Goal: Information Seeking & Learning: Learn about a topic

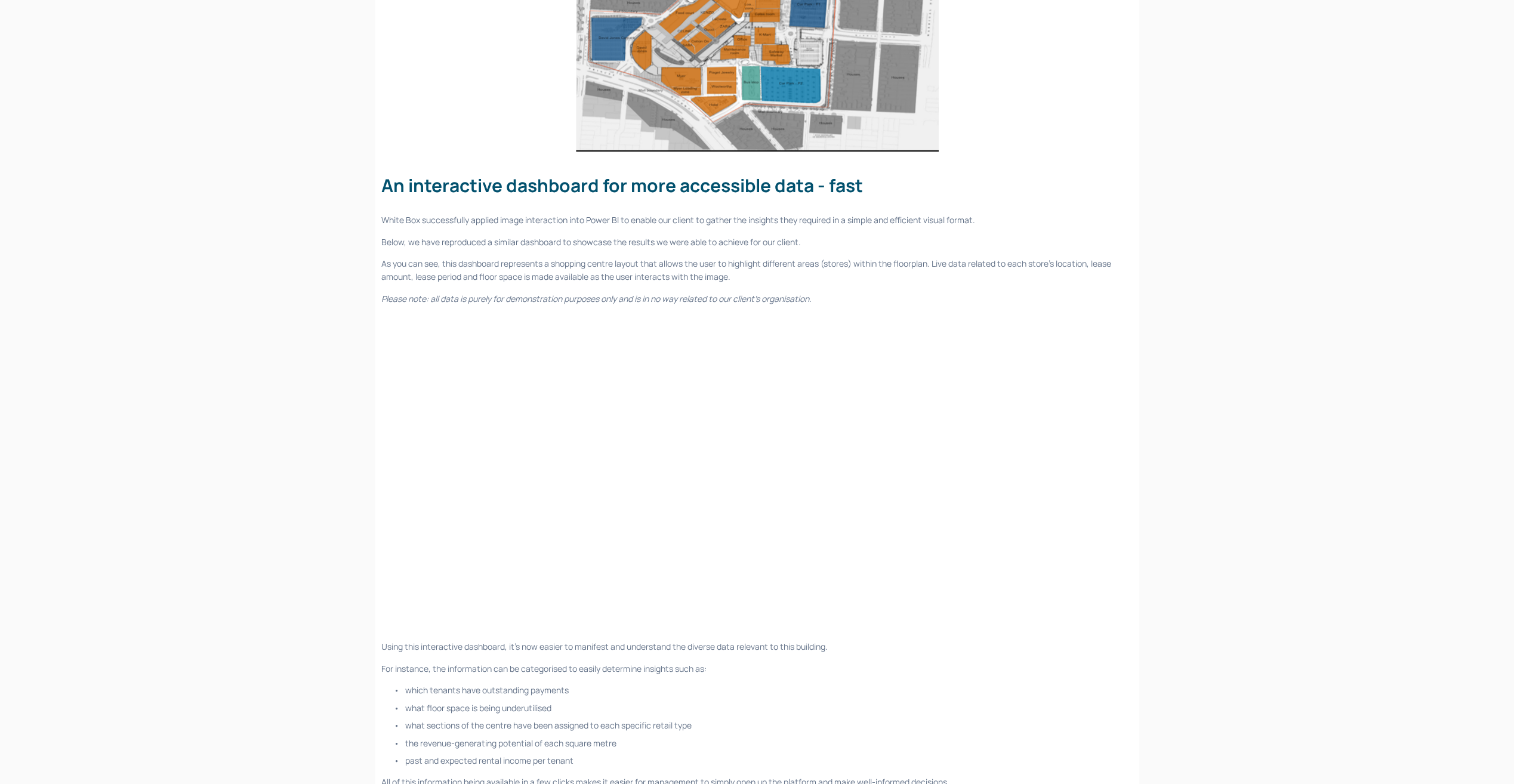
scroll to position [1654, 0]
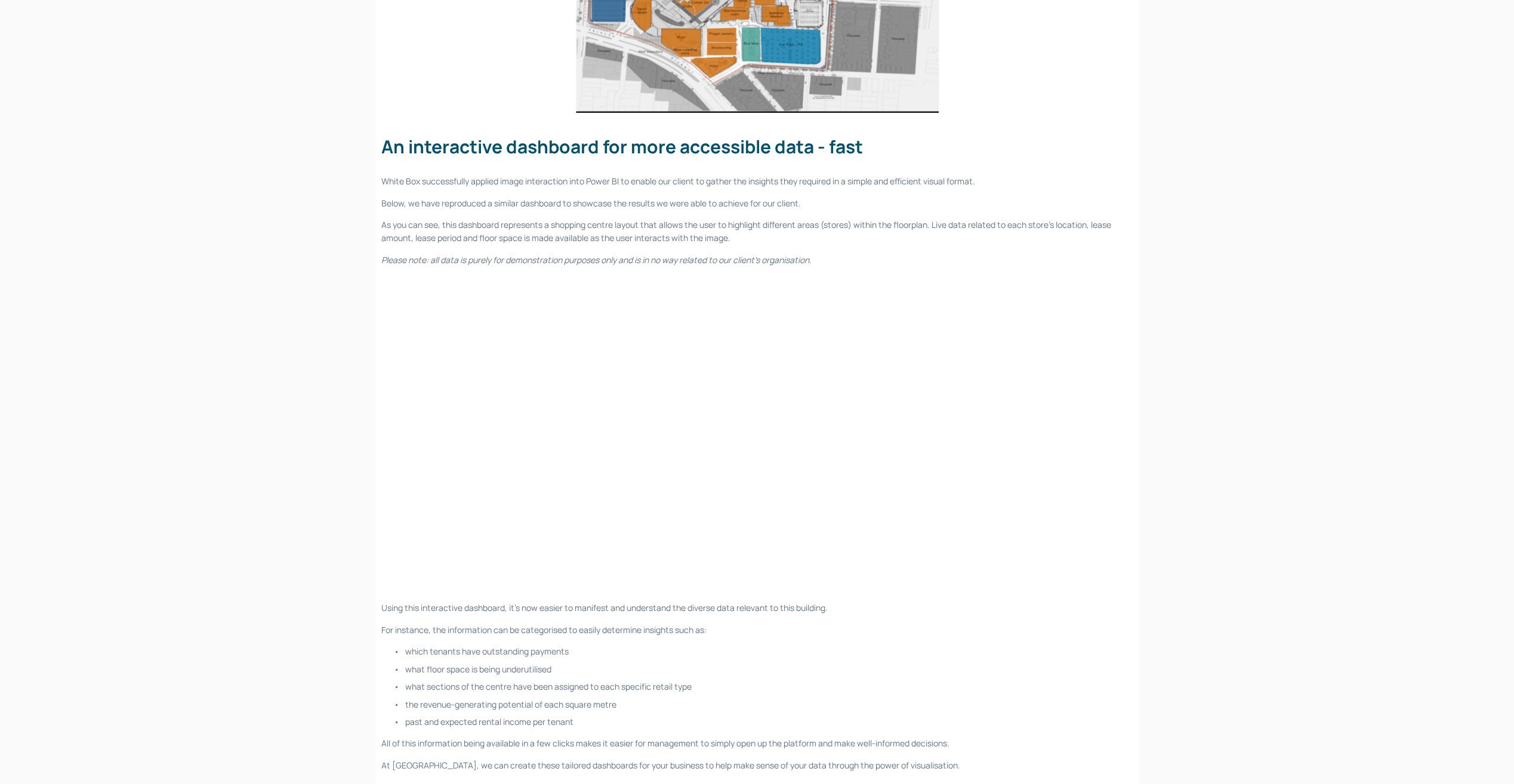
click at [972, 577] on div at bounding box center [757, 433] width 772 height 314
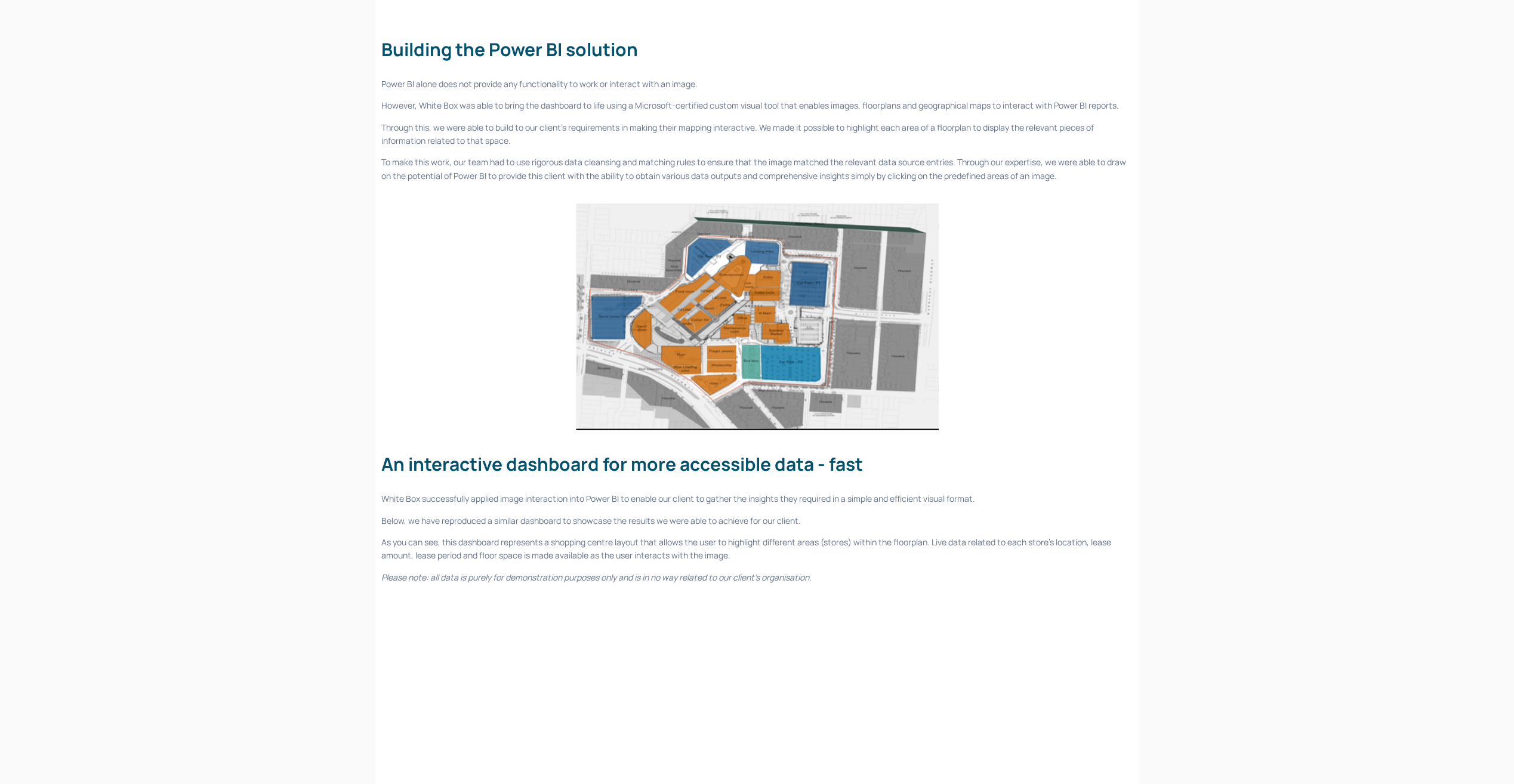
scroll to position [673, 0]
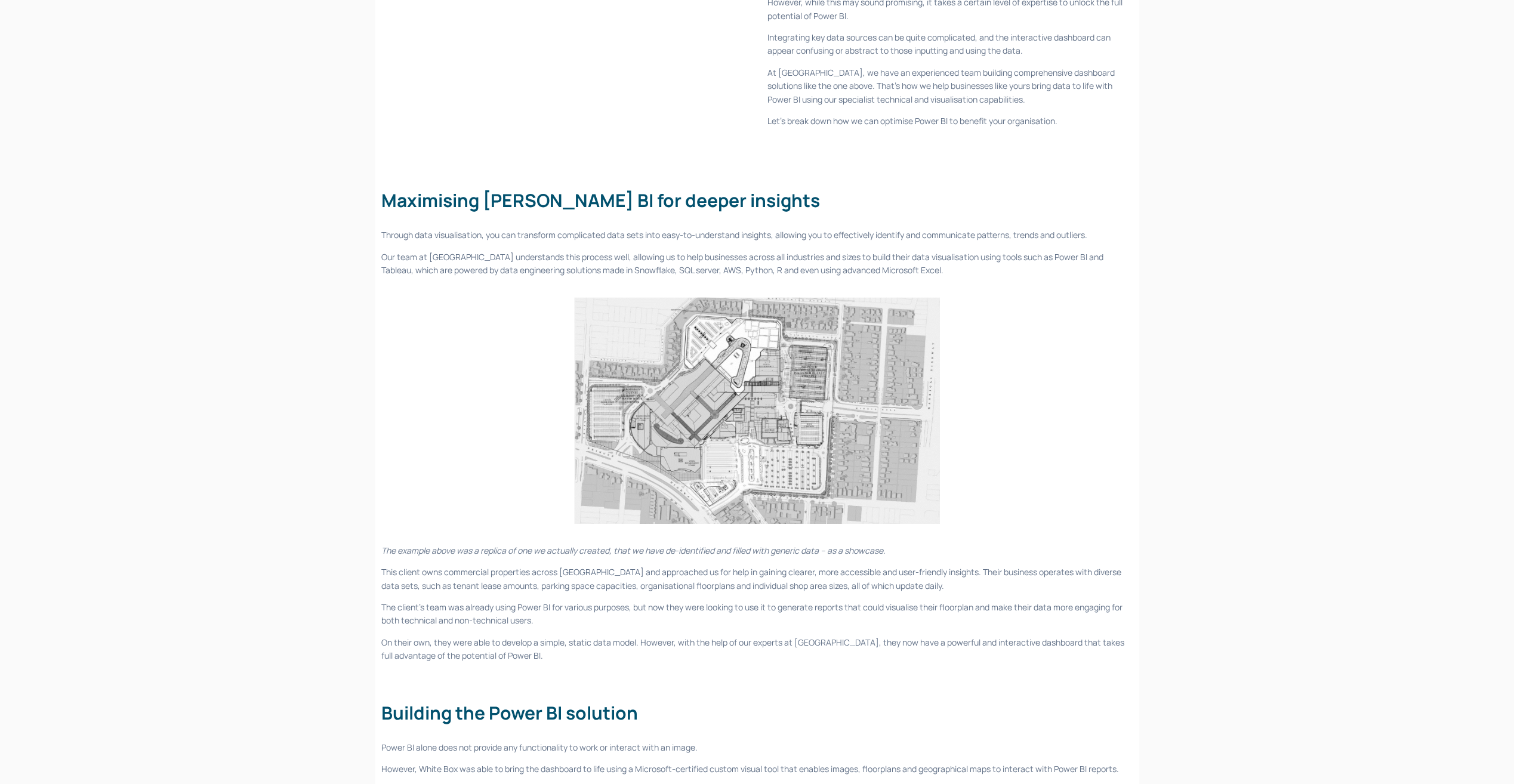
drag, startPoint x: 322, startPoint y: 409, endPoint x: 305, endPoint y: 96, distance: 313.5
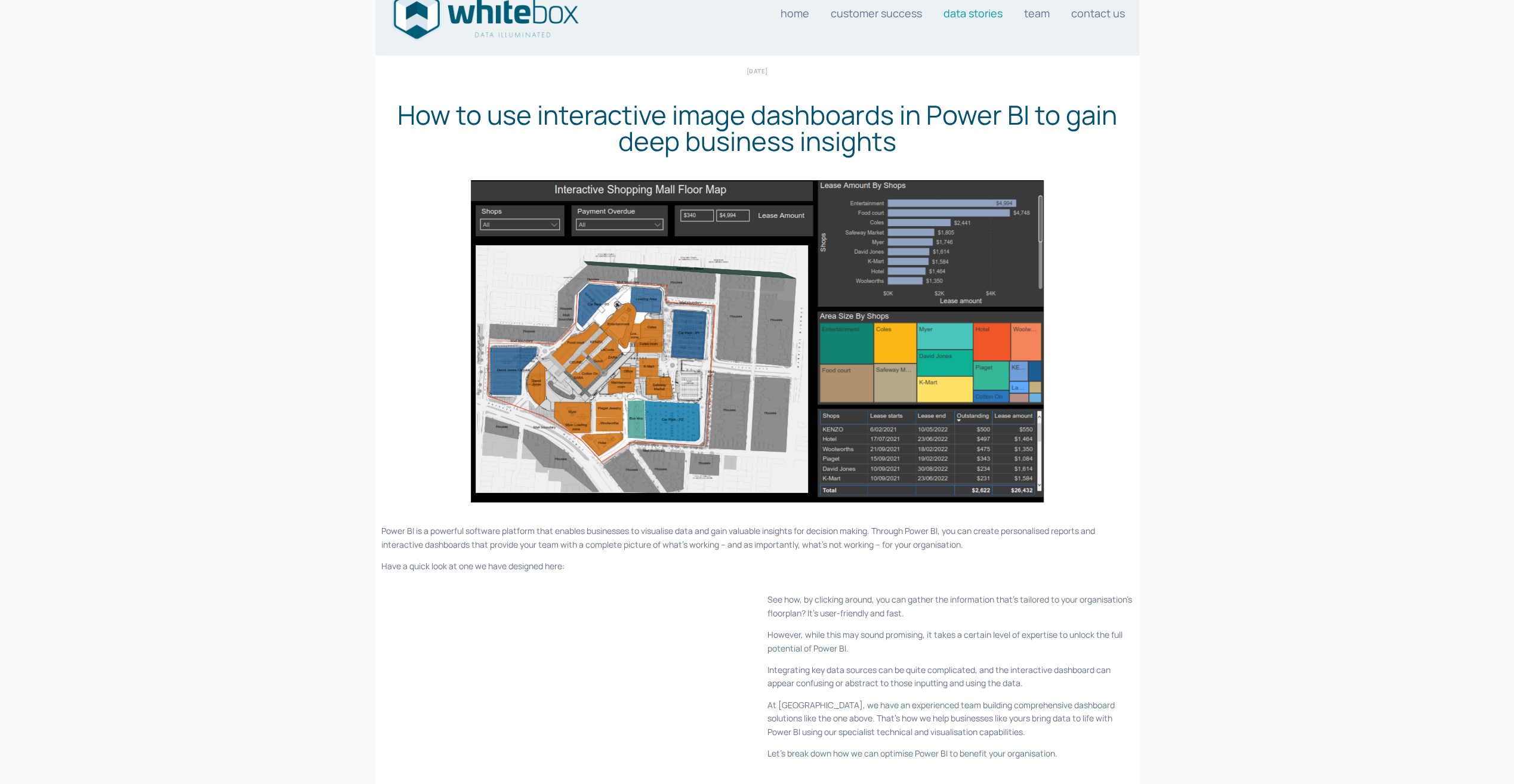
drag, startPoint x: 341, startPoint y: 181, endPoint x: 340, endPoint y: 304, distance: 123.0
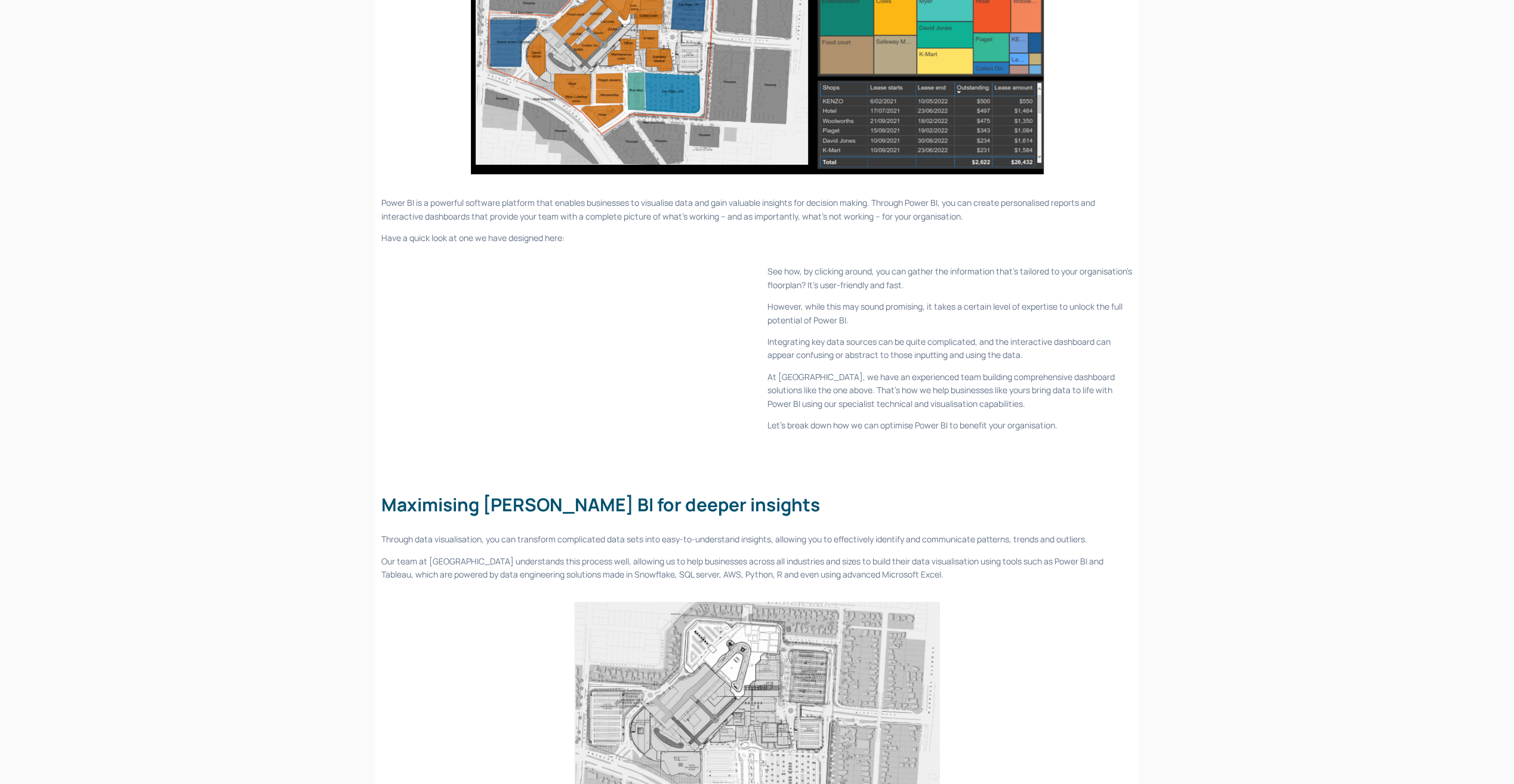
drag, startPoint x: 338, startPoint y: 314, endPoint x: 358, endPoint y: 441, distance: 128.6
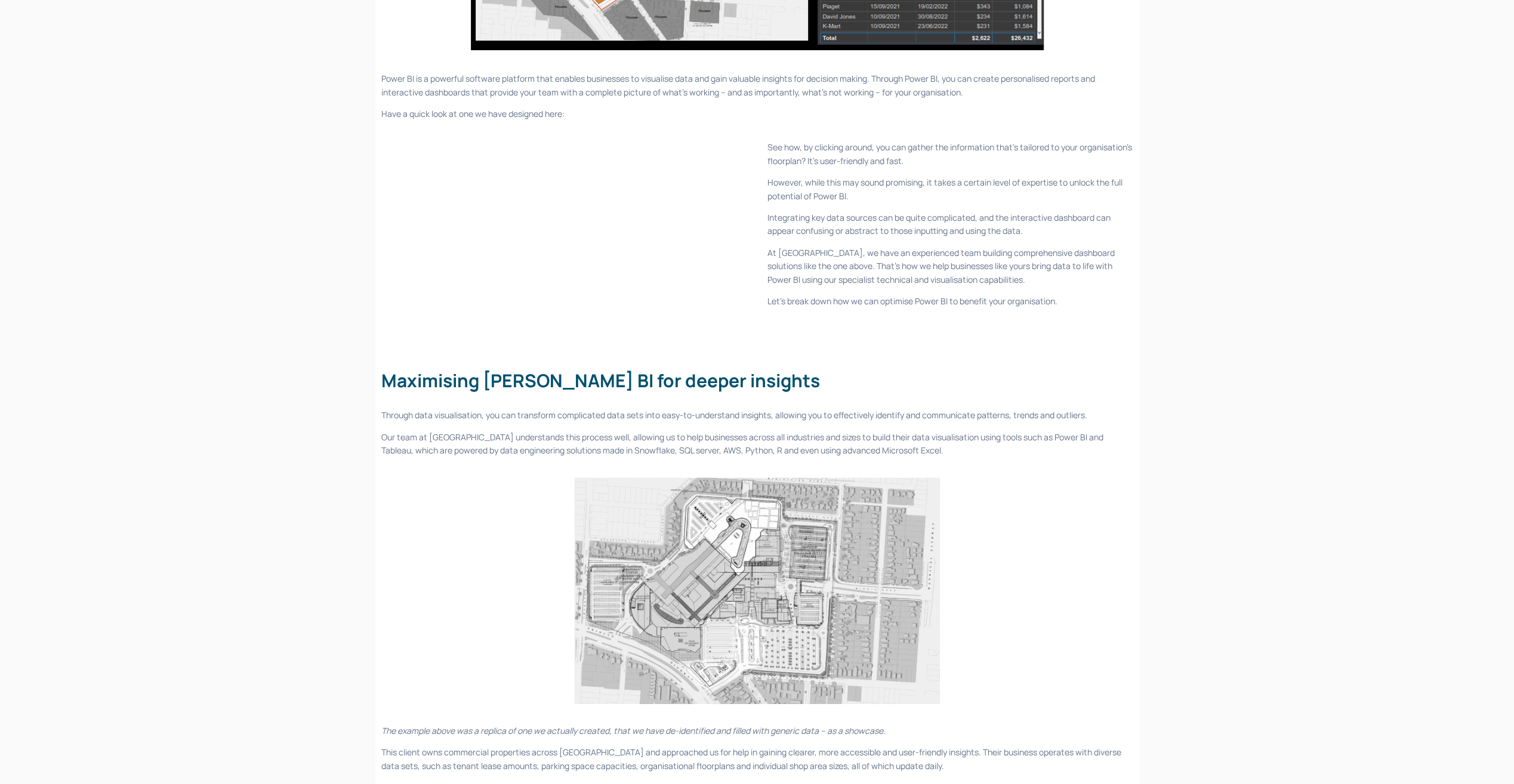
drag, startPoint x: 315, startPoint y: 437, endPoint x: 403, endPoint y: 407, distance: 93.0
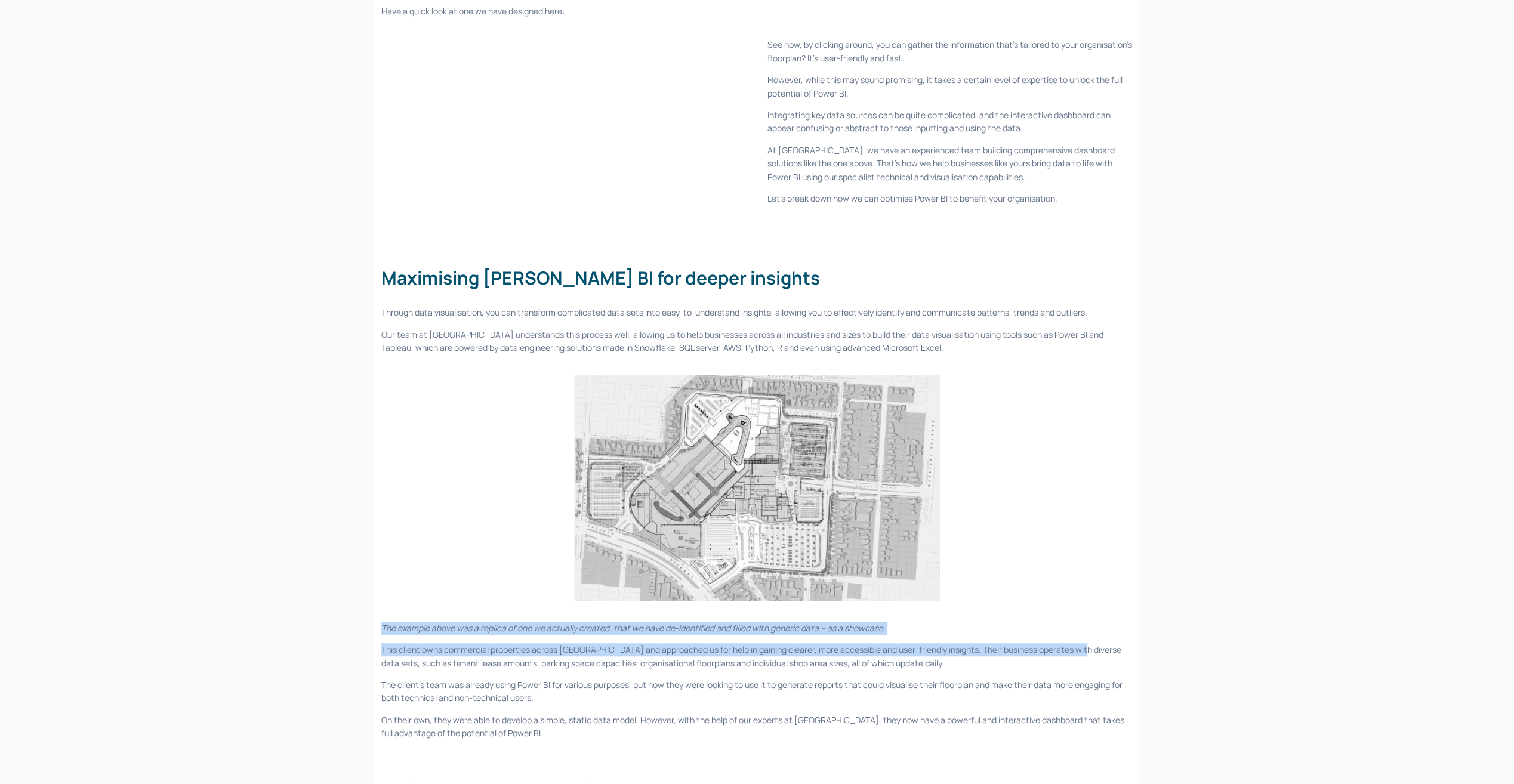
drag, startPoint x: 991, startPoint y: 450, endPoint x: 1079, endPoint y: 642, distance: 211.2
click at [1079, 642] on div "The example above was a replica of one we actually created, that we have de-ide…" at bounding box center [757, 773] width 752 height 302
click at [1081, 640] on div "The example above was a replica of one we actually created, that we have de-ide…" at bounding box center [757, 773] width 752 height 302
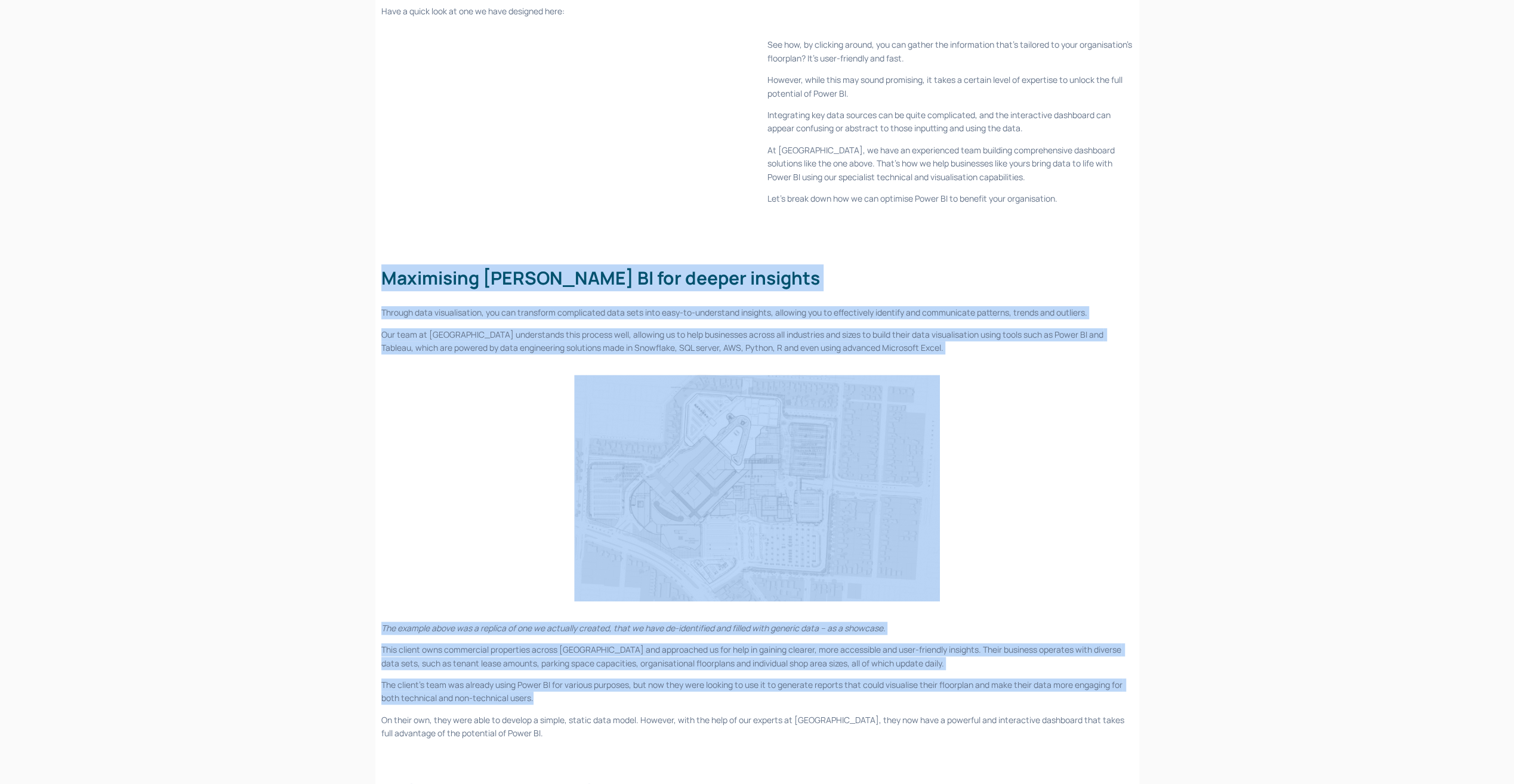
drag, startPoint x: 976, startPoint y: 627, endPoint x: 363, endPoint y: 298, distance: 695.7
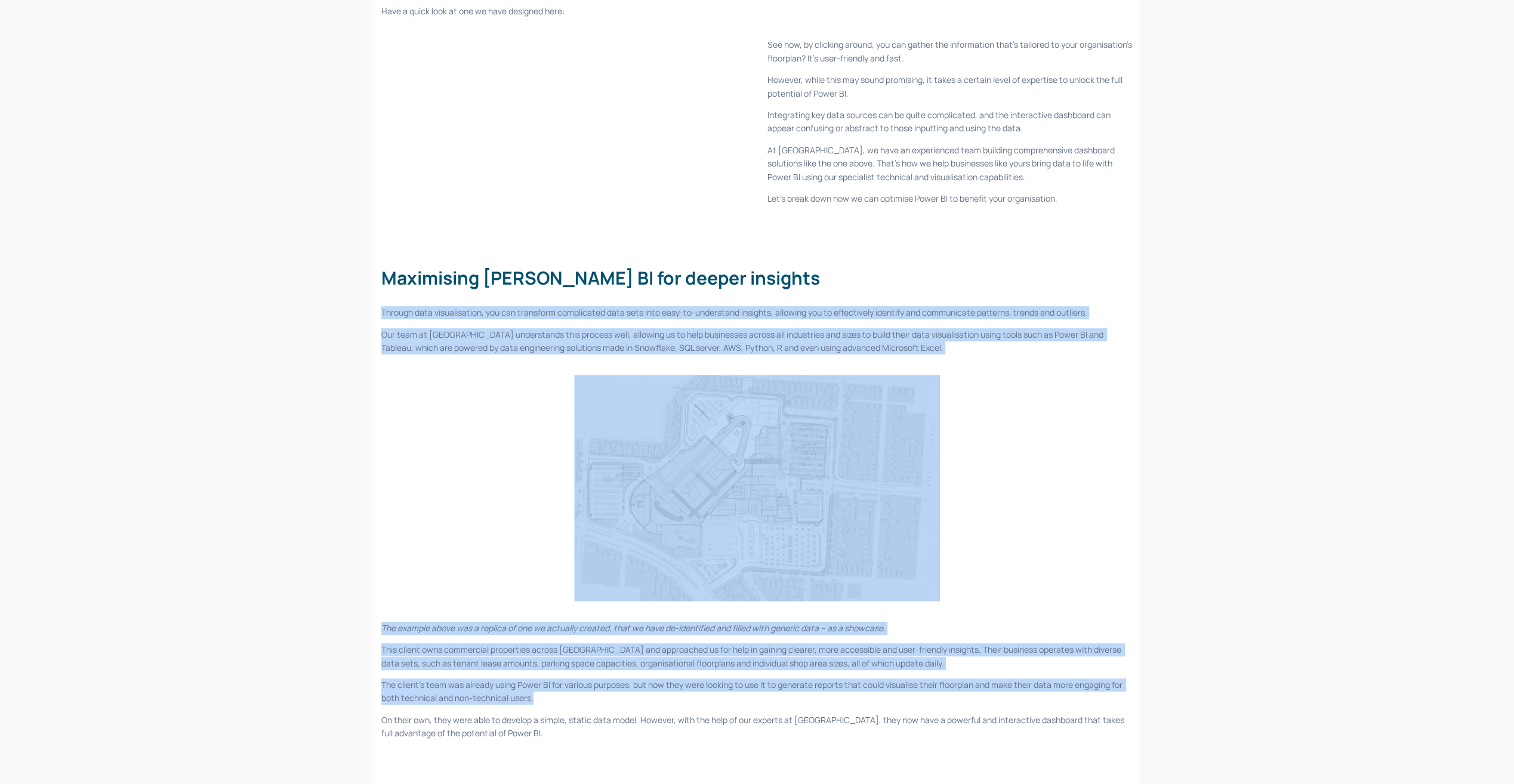
drag, startPoint x: 363, startPoint y: 298, endPoint x: 364, endPoint y: 304, distance: 6.1
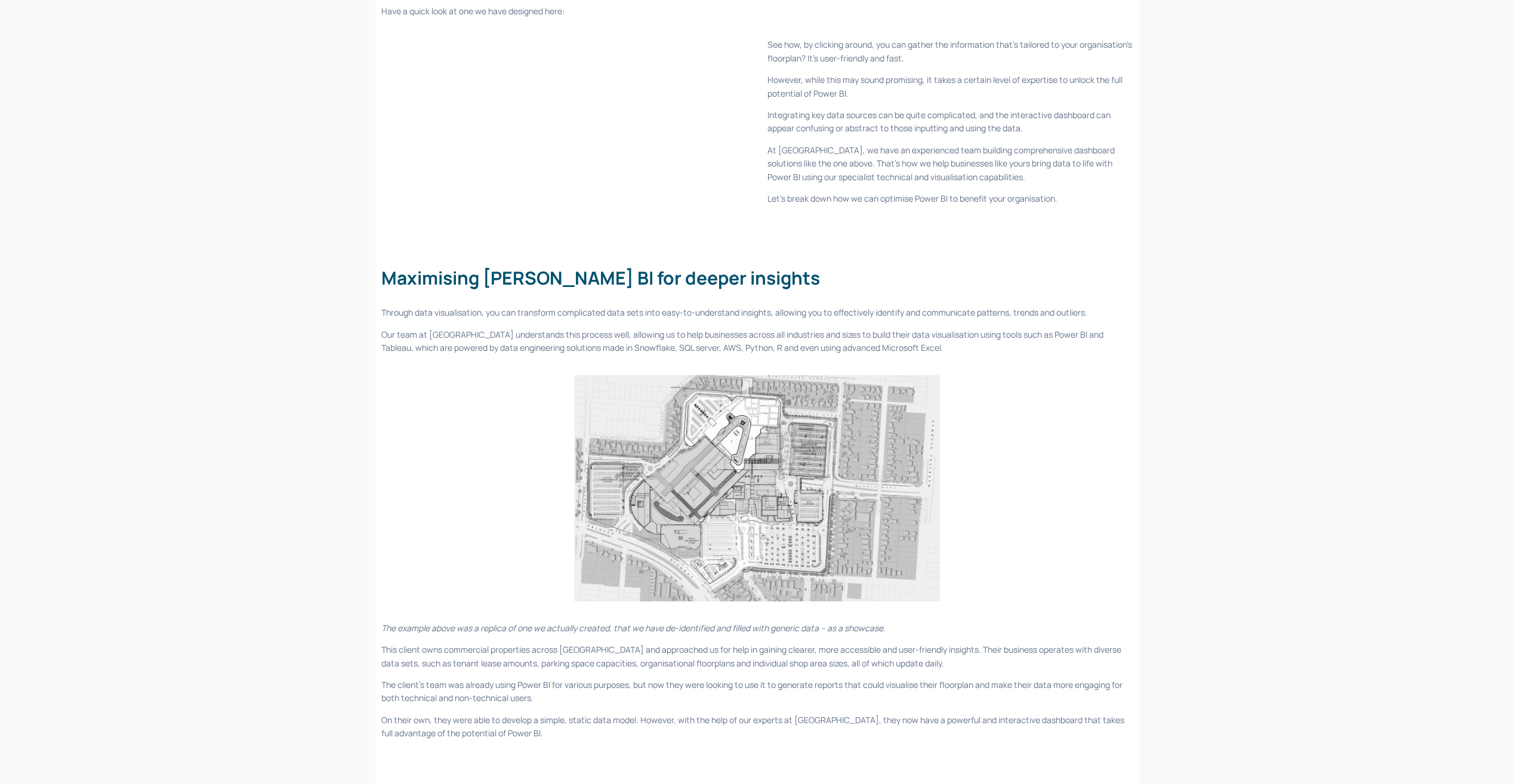
click at [378, 269] on div "Maximising Power BI for deeper insights Through data visualisation, you can tra…" at bounding box center [757, 310] width 772 height 111
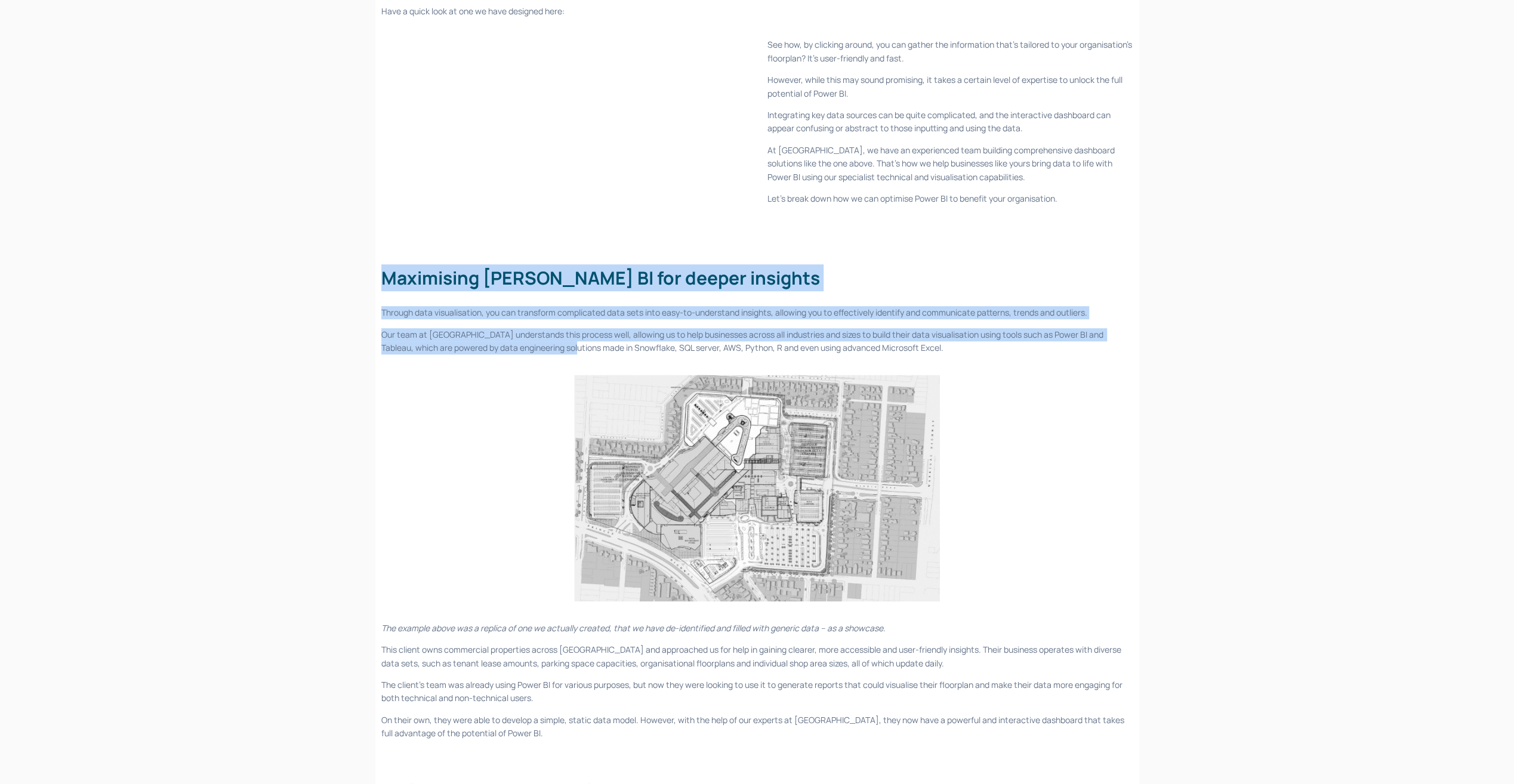
drag, startPoint x: 383, startPoint y: 269, endPoint x: 550, endPoint y: 341, distance: 181.9
click at [550, 341] on div "Maximising Power BI for deeper insights Through data visualisation, you can tra…" at bounding box center [757, 309] width 752 height 90
click at [550, 341] on p "Our team at White Box understands this process well, allowing us to help busine…" at bounding box center [757, 341] width 752 height 27
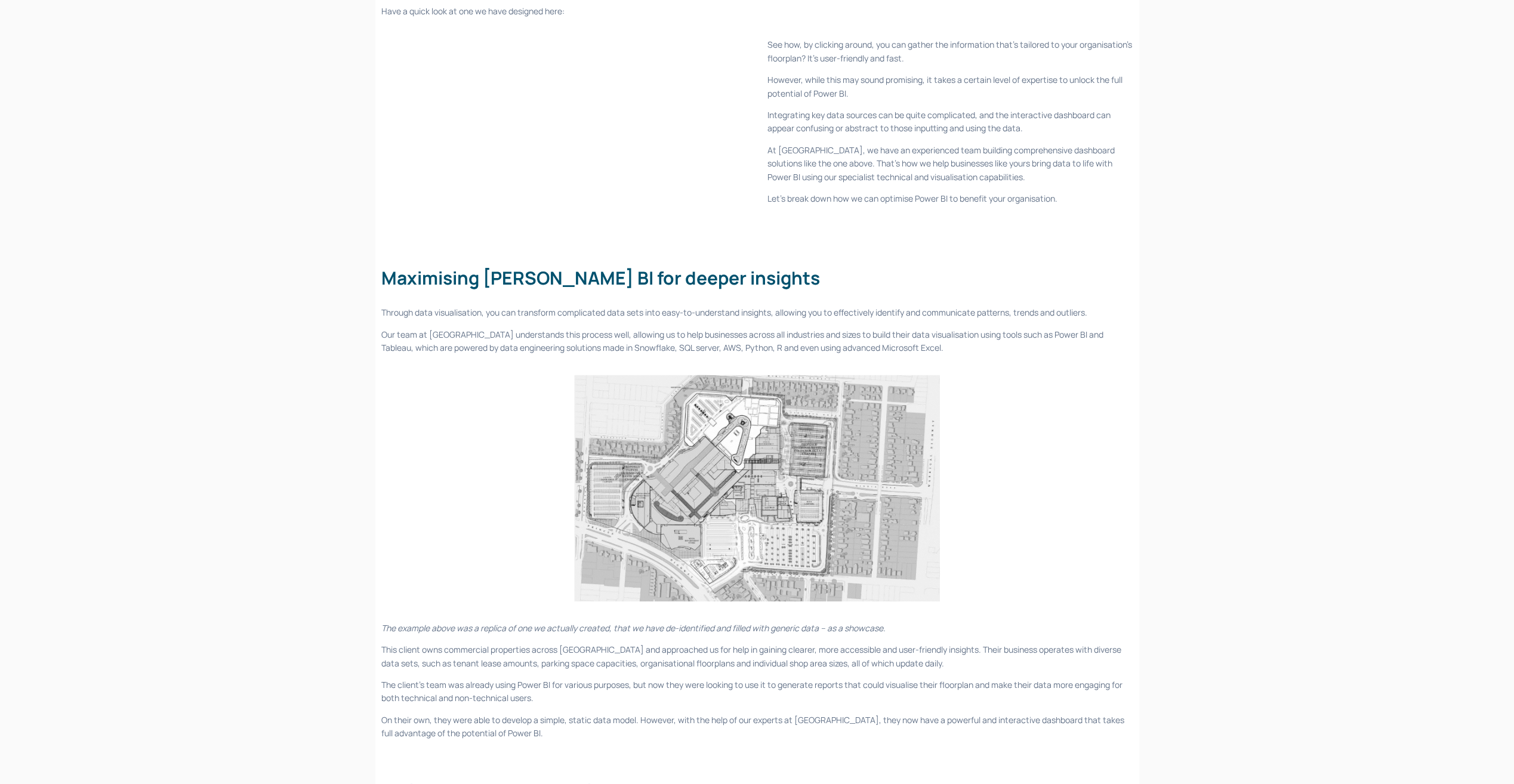
click at [583, 346] on p "Our team at White Box understands this process well, allowing us to help busine…" at bounding box center [757, 341] width 752 height 27
drag, startPoint x: 684, startPoint y: 342, endPoint x: 956, endPoint y: 342, distance: 272.0
click at [956, 342] on p "Our team at White Box understands this process well, allowing us to help busine…" at bounding box center [757, 341] width 752 height 27
click at [983, 336] on p "Our team at White Box understands this process well, allowing us to help busine…" at bounding box center [757, 341] width 752 height 27
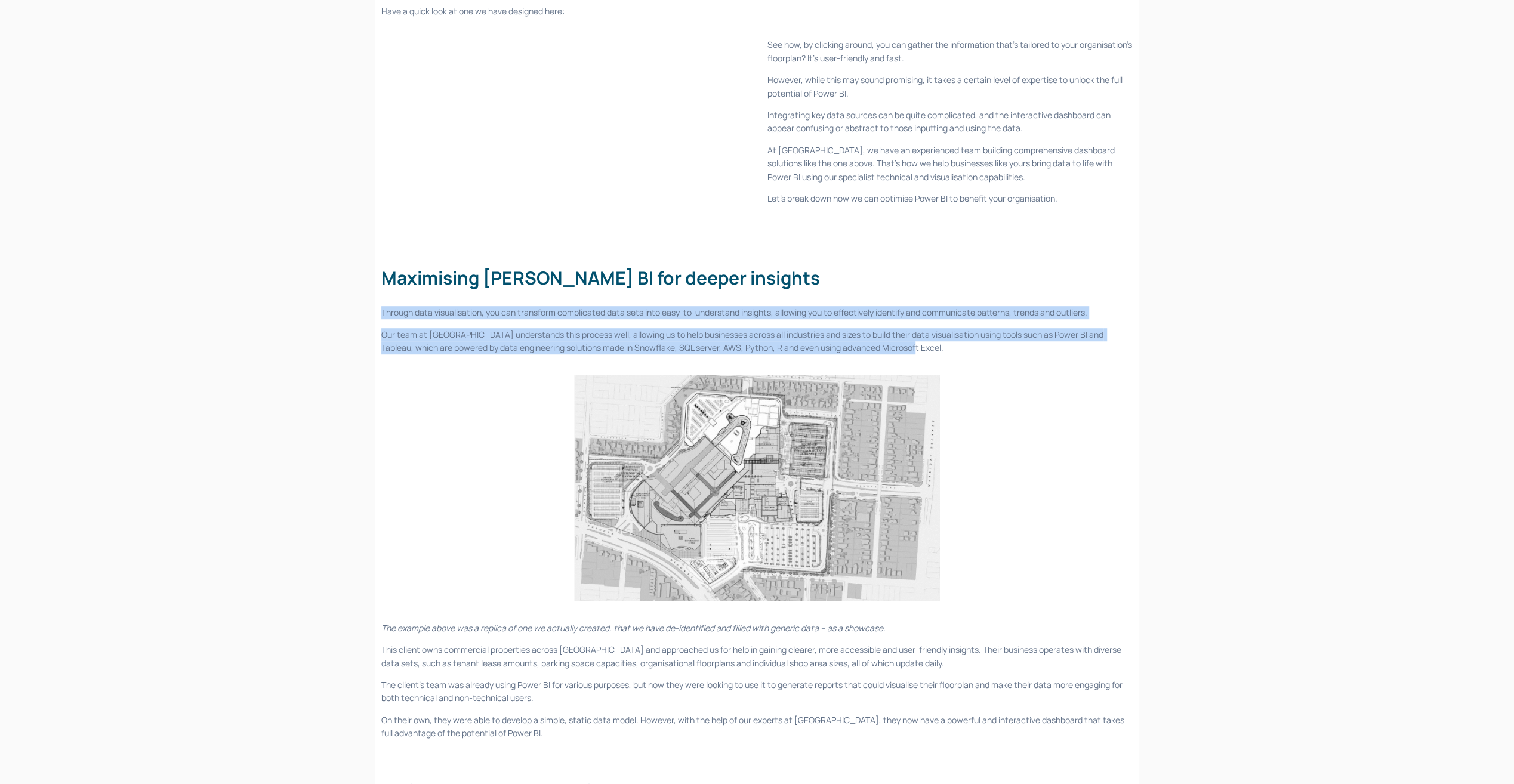
drag, startPoint x: 982, startPoint y: 346, endPoint x: 380, endPoint y: 293, distance: 604.3
click at [380, 293] on div "Maximising Power BI for deeper insights Through data visualisation, you can tra…" at bounding box center [757, 310] width 772 height 111
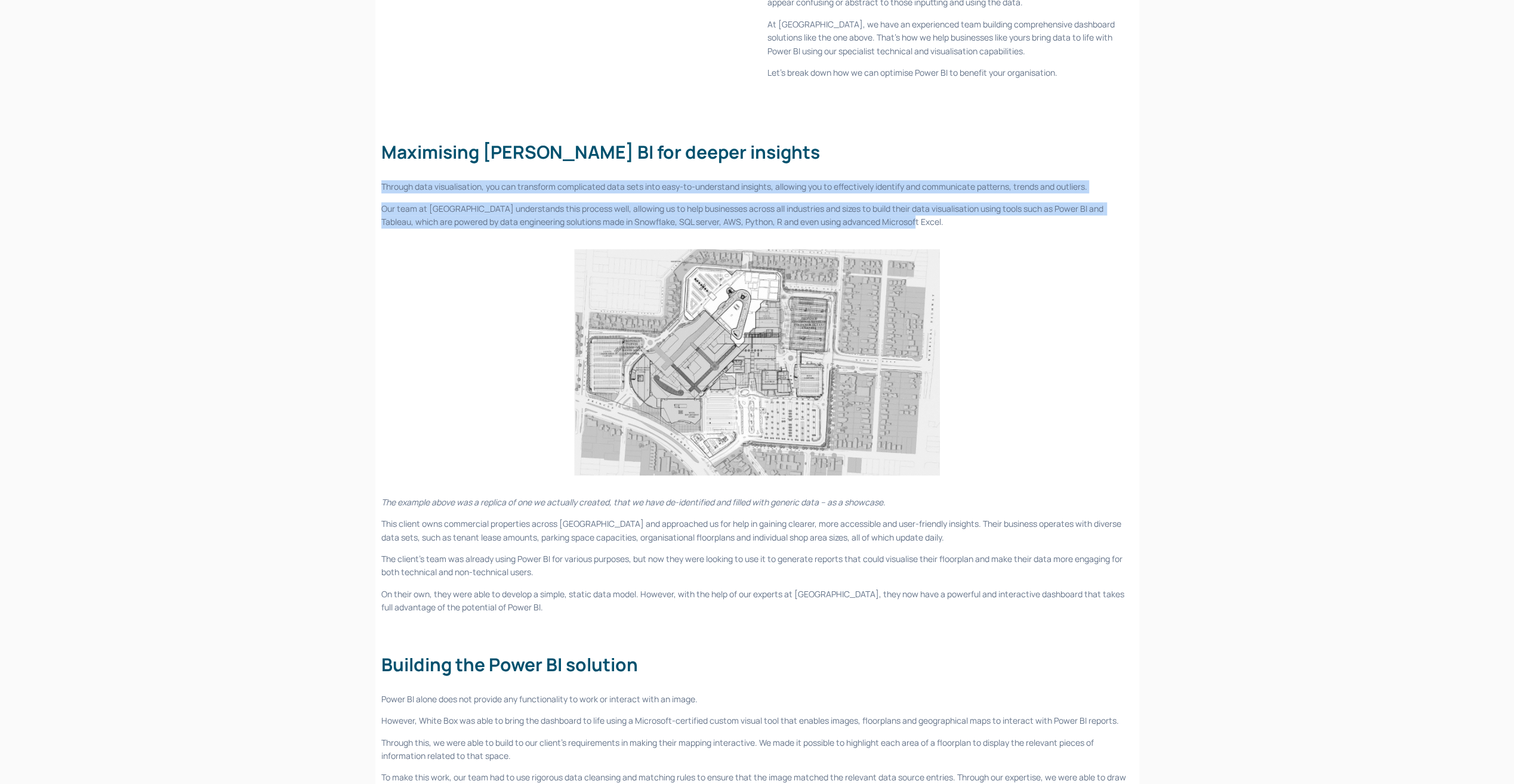
scroll to position [774, 0]
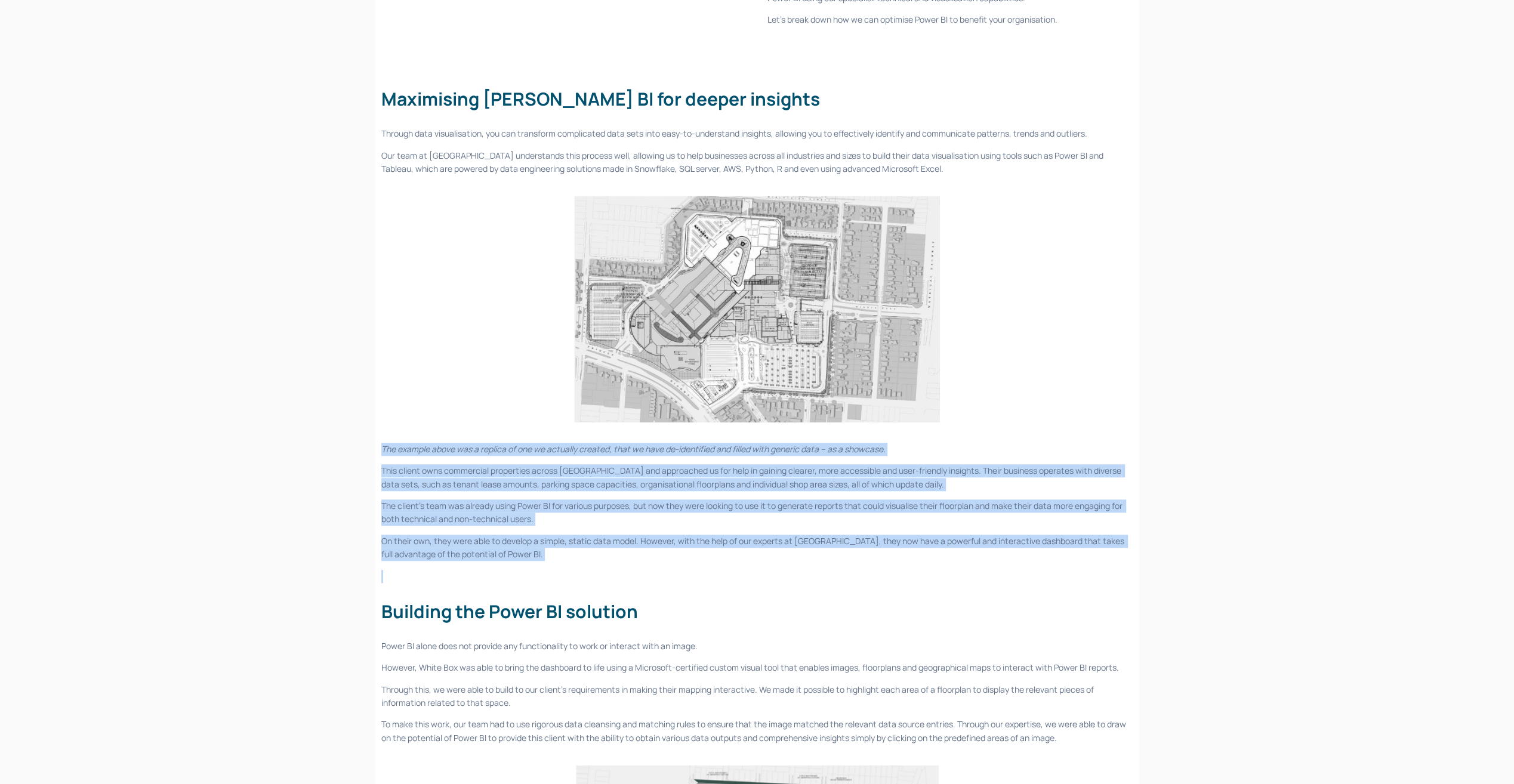
drag, startPoint x: 378, startPoint y: 389, endPoint x: 707, endPoint y: 555, distance: 368.5
click at [710, 555] on div "Power BI is a powerful software platform that enables businesses to visualise d…" at bounding box center [757, 788] width 772 height 2690
drag, startPoint x: 707, startPoint y: 555, endPoint x: 700, endPoint y: 555, distance: 7.0
click at [700, 555] on p "On their own, they were able to develop a simple, static data model. However, w…" at bounding box center [757, 548] width 752 height 27
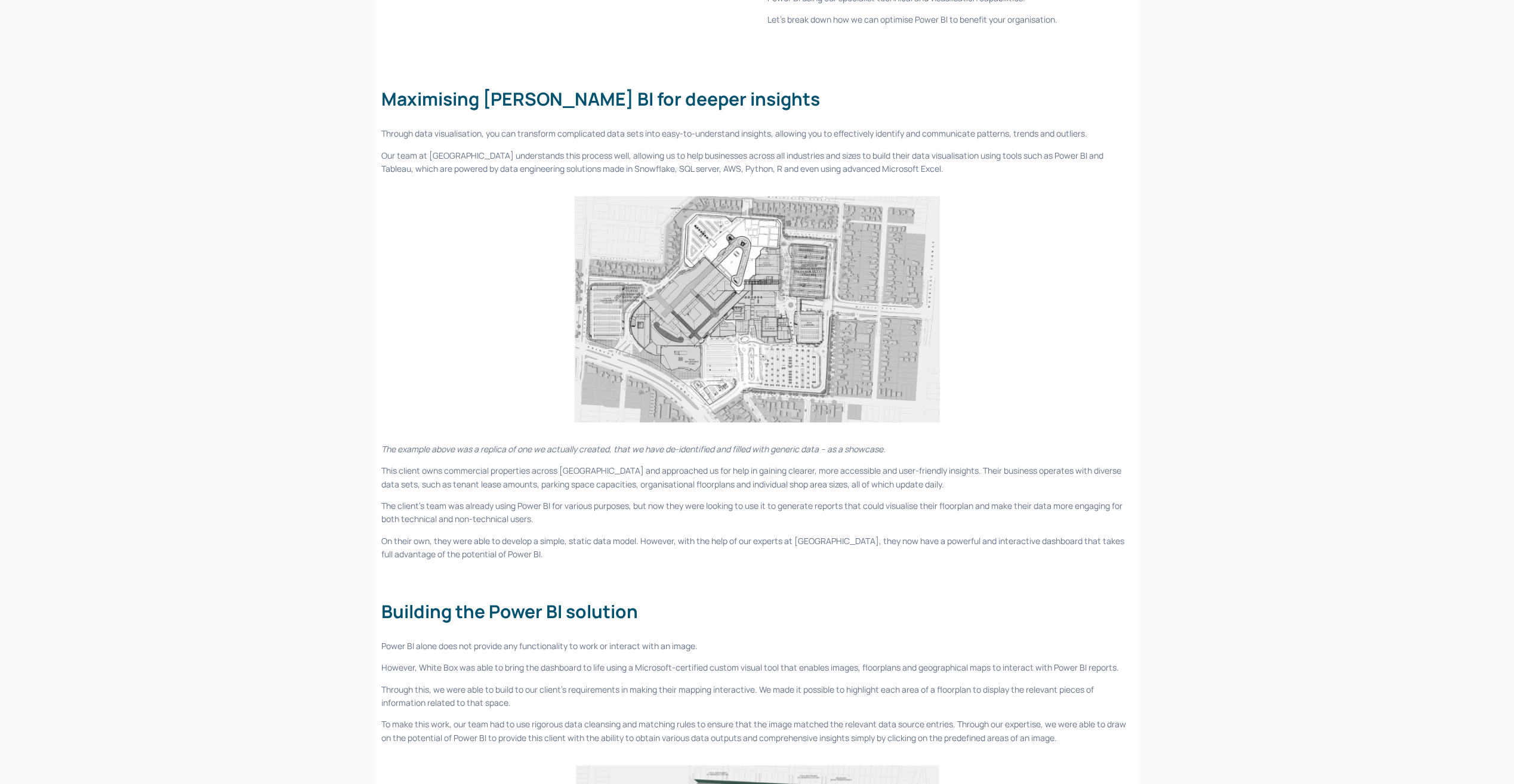
drag, startPoint x: 671, startPoint y: 570, endPoint x: 641, endPoint y: 561, distance: 31.3
click at [641, 561] on div "The example above was a replica of one we actually created, that we have de-ide…" at bounding box center [757, 594] width 752 height 302
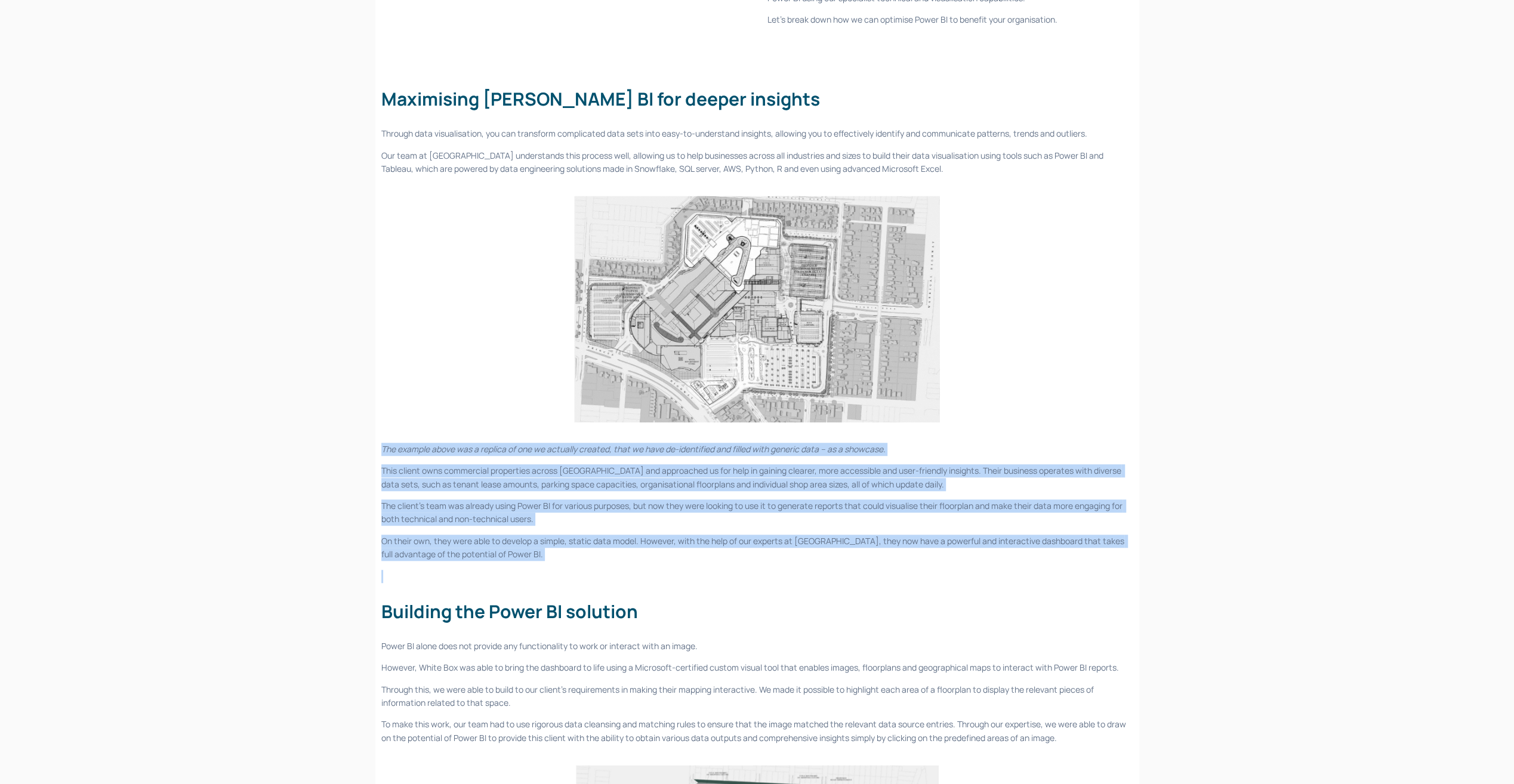
drag, startPoint x: 617, startPoint y: 559, endPoint x: 339, endPoint y: 414, distance: 313.5
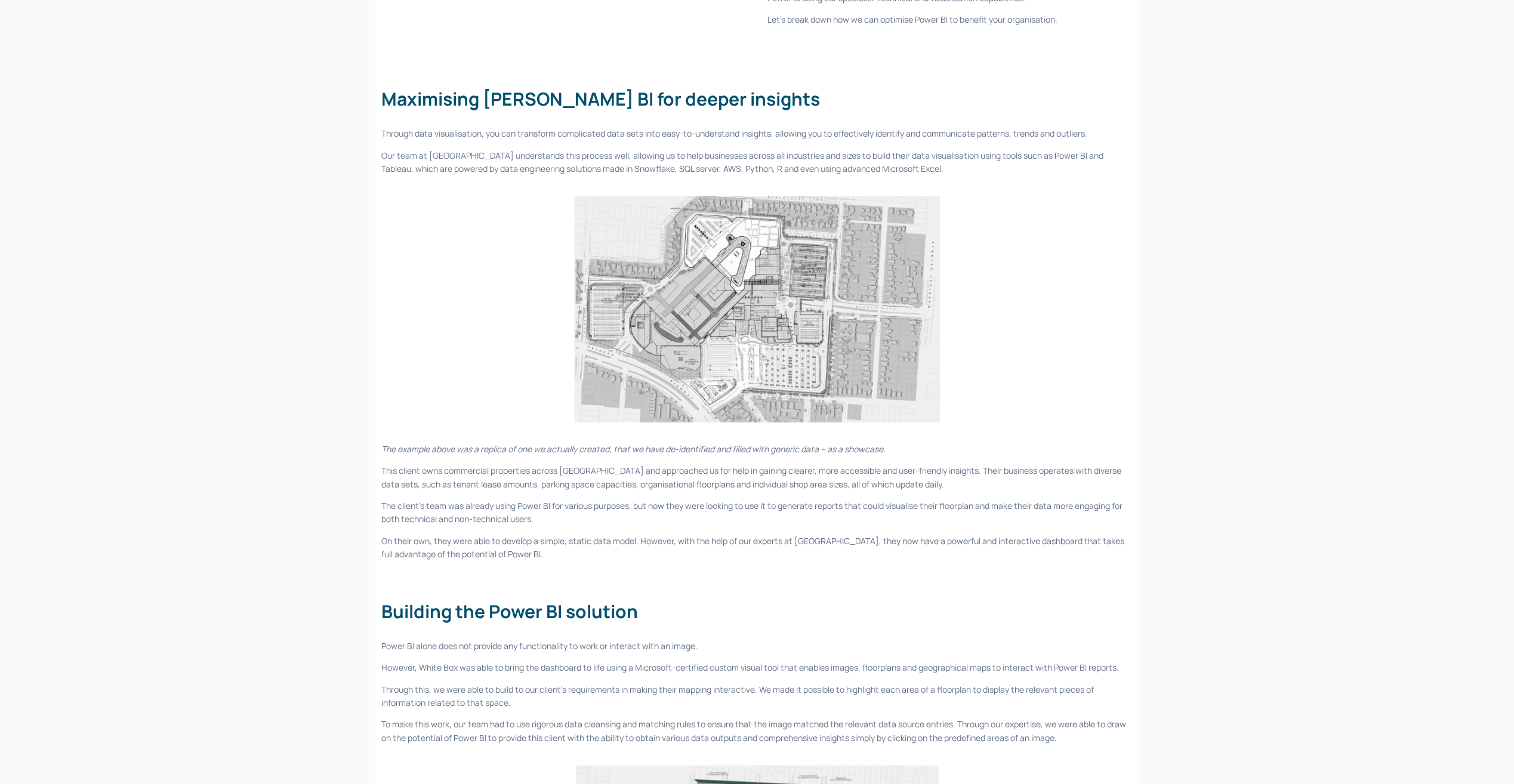
drag, startPoint x: 510, startPoint y: 530, endPoint x: 519, endPoint y: 537, distance: 11.4
click at [515, 535] on div "The example above was a replica of one we actually created, that we have de-ide…" at bounding box center [757, 594] width 752 height 302
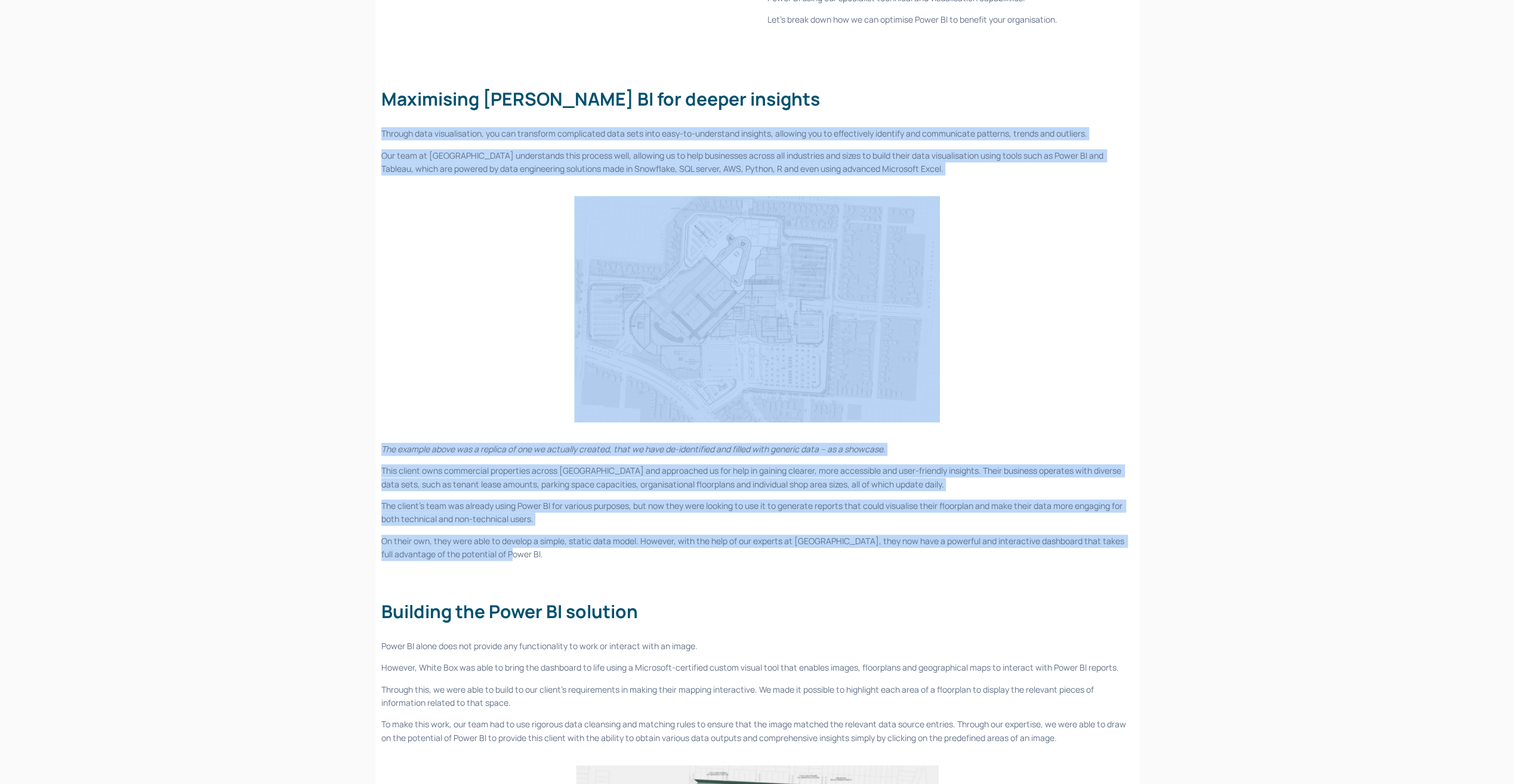
drag, startPoint x: 519, startPoint y: 537, endPoint x: 354, endPoint y: 146, distance: 424.4
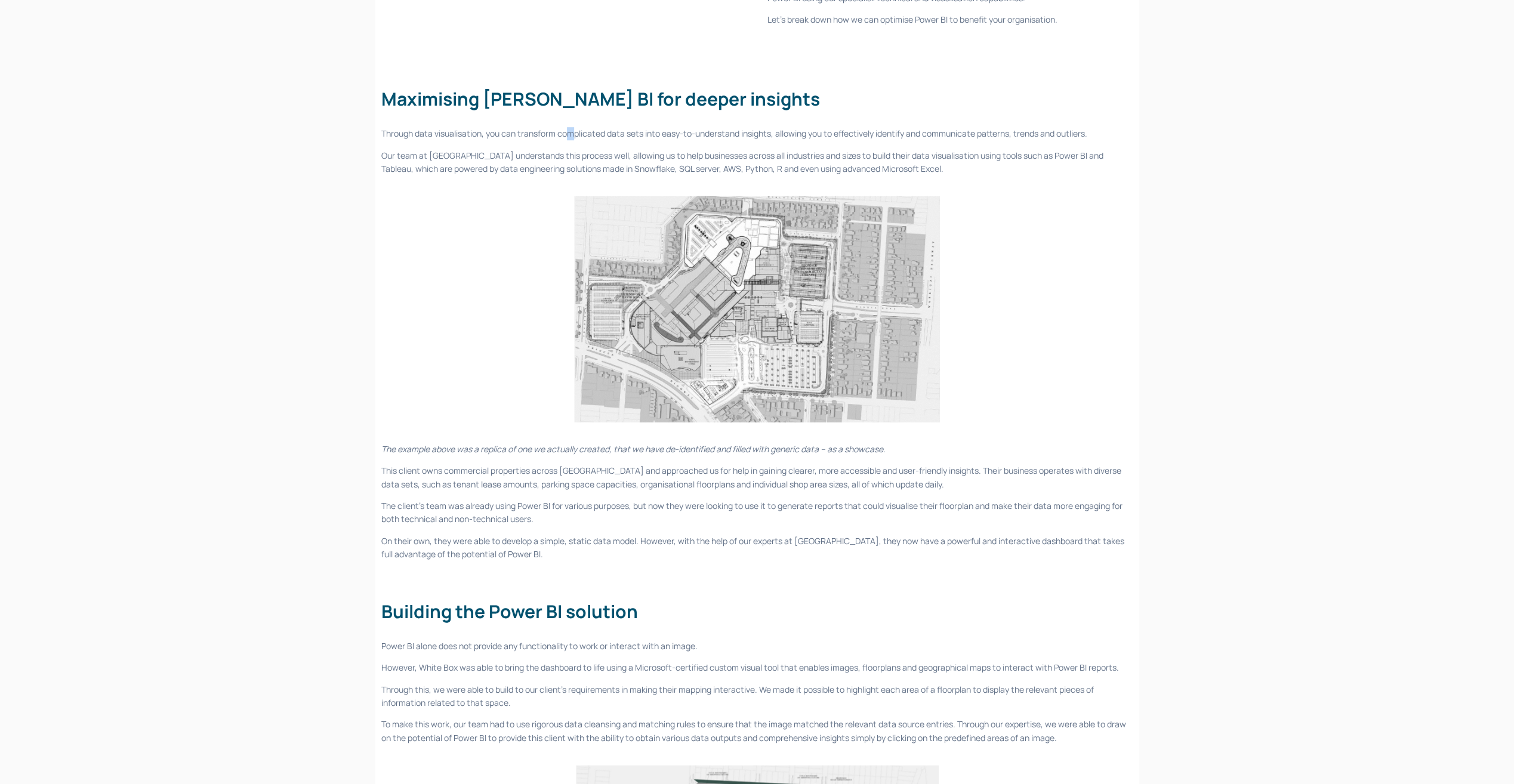
click at [570, 140] on p "Through data visualisation, you can transform complicated data sets into easy-t…" at bounding box center [757, 134] width 752 height 13
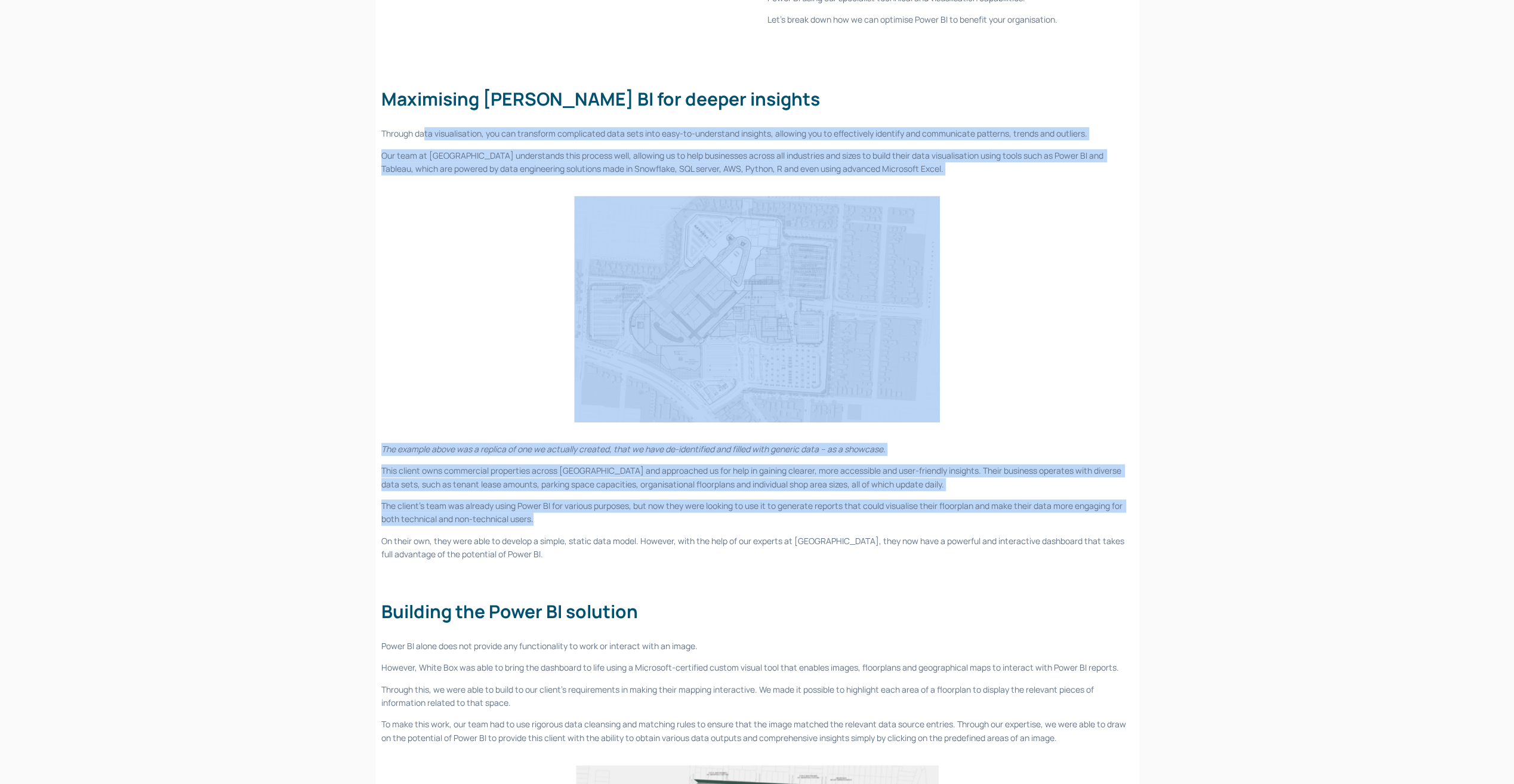
drag, startPoint x: 423, startPoint y: 129, endPoint x: 584, endPoint y: 525, distance: 427.5
click at [584, 525] on div "Power BI is a powerful software platform that enables businesses to visualise d…" at bounding box center [757, 788] width 772 height 2690
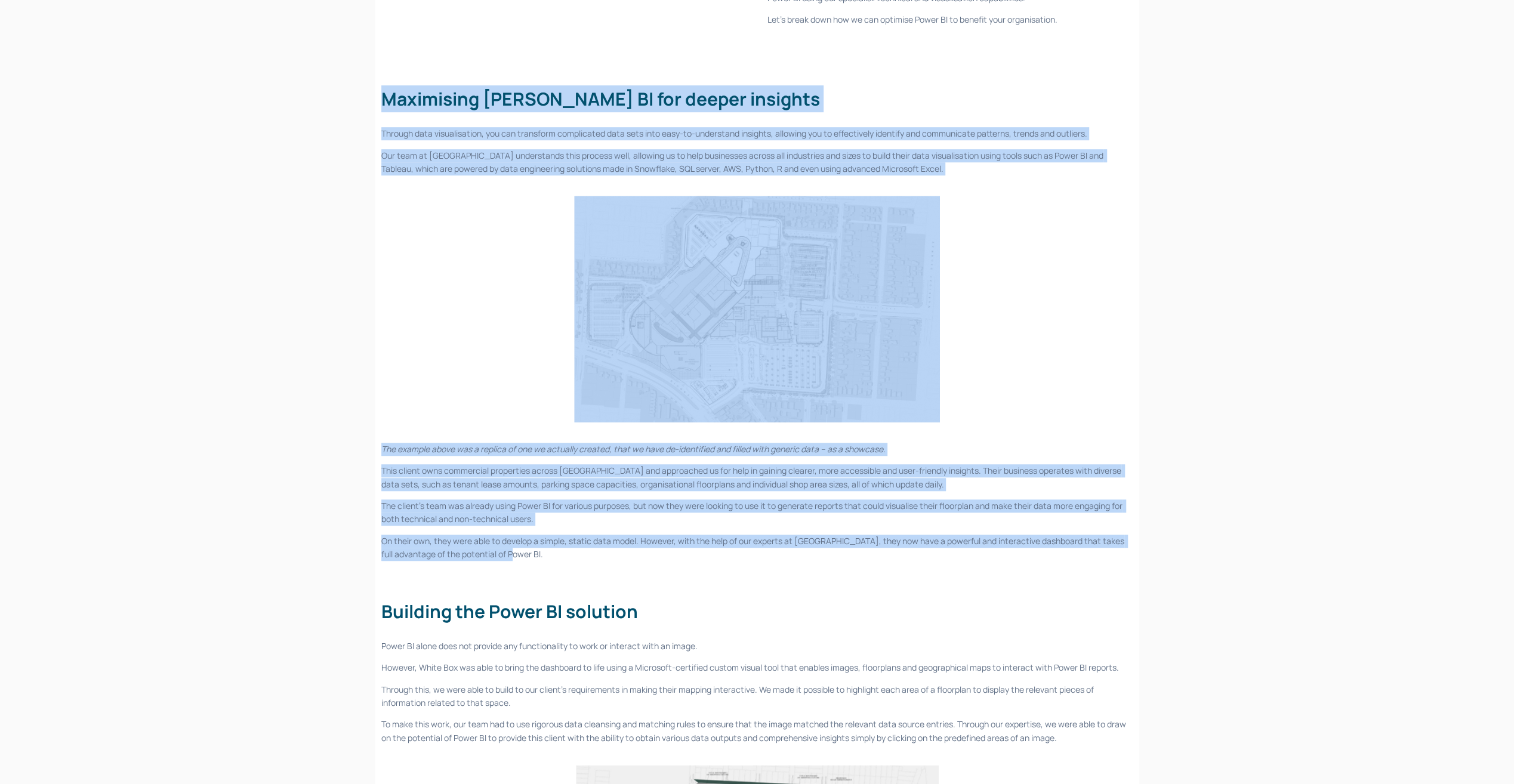
drag, startPoint x: 577, startPoint y: 512, endPoint x: 339, endPoint y: 94, distance: 481.0
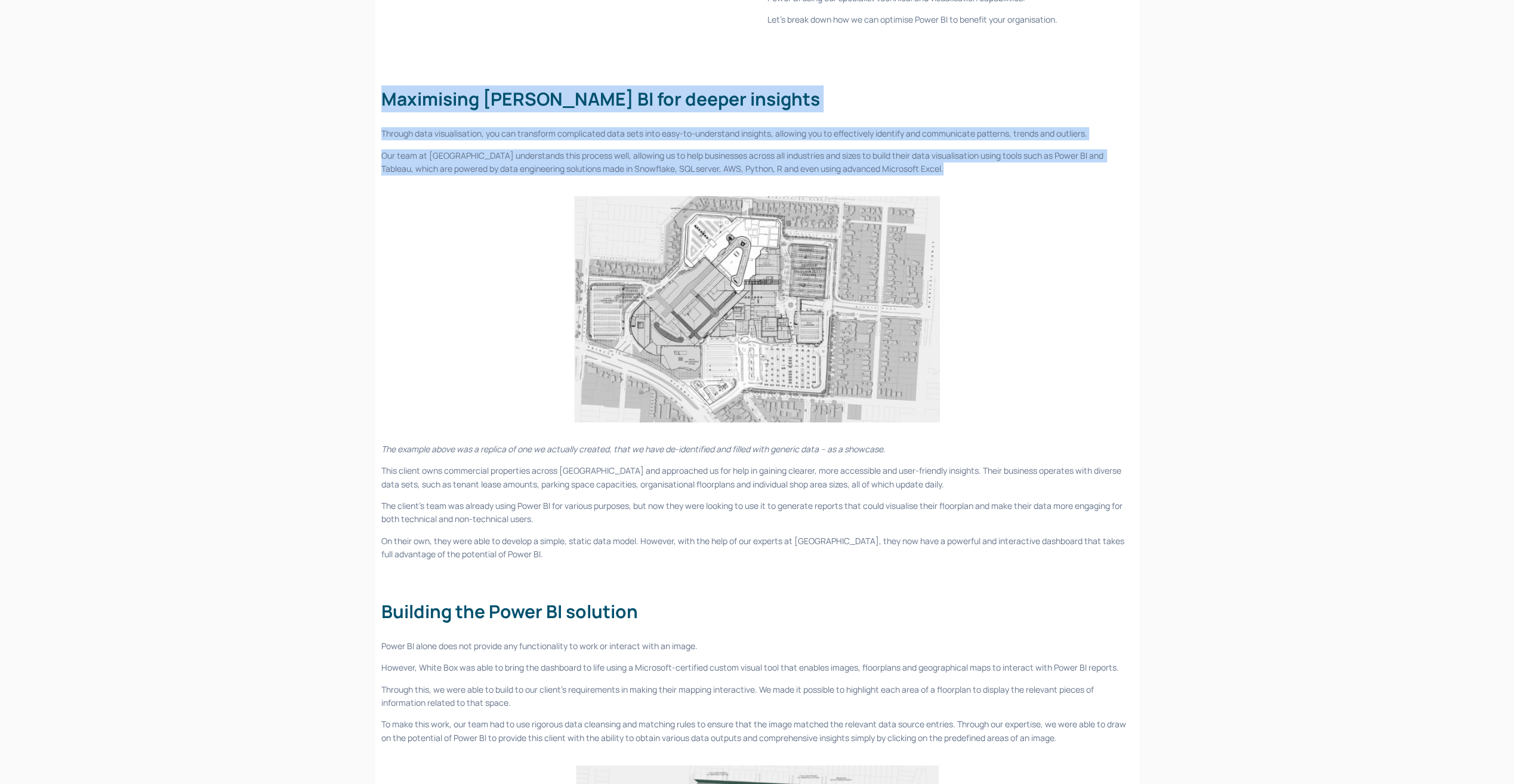
drag, startPoint x: 376, startPoint y: 81, endPoint x: 448, endPoint y: 160, distance: 106.9
click at [448, 160] on div "Maximising Power BI for deeper insights Through data visualisation, you can tra…" at bounding box center [757, 131] width 772 height 111
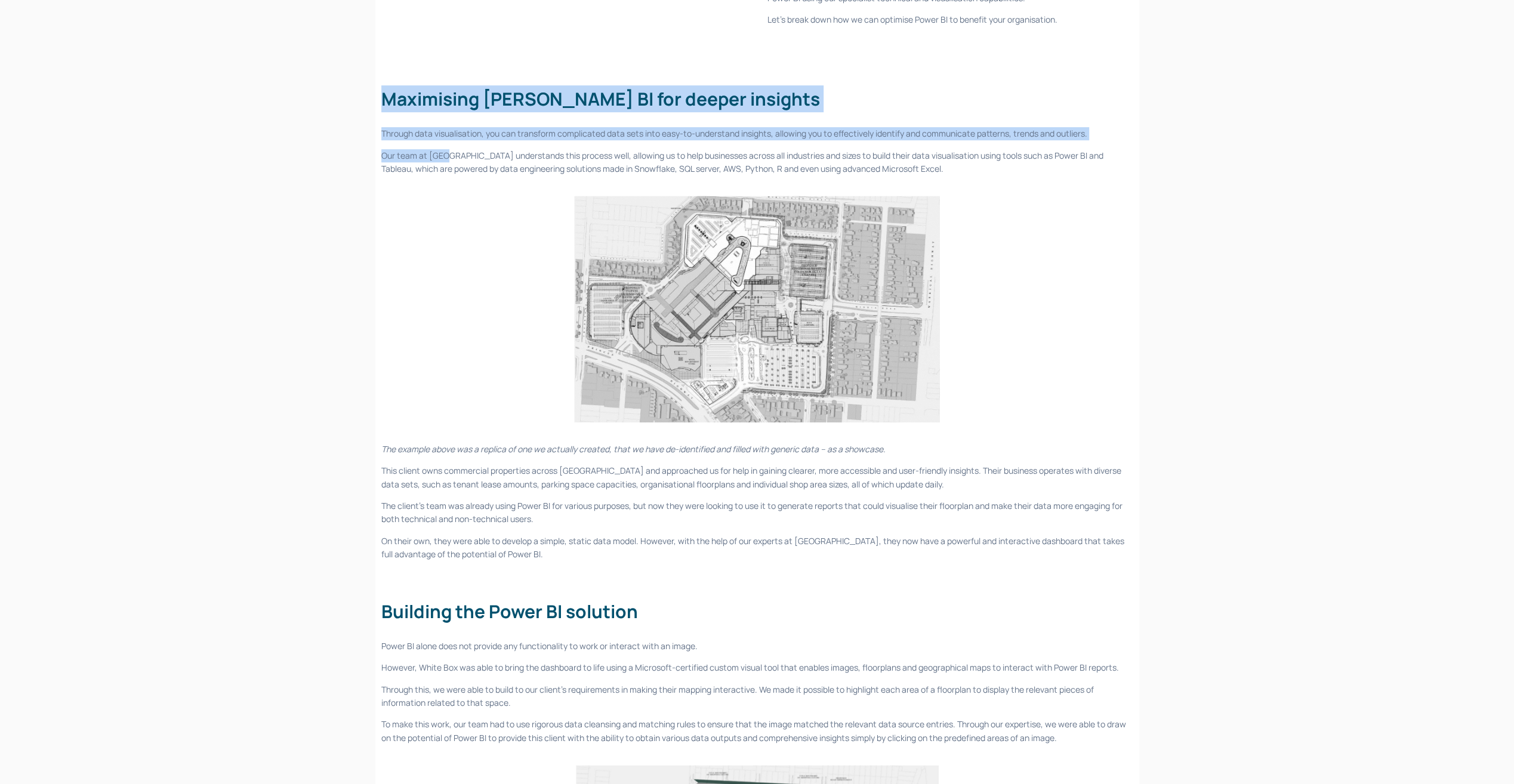
click at [448, 160] on p "Our team at White Box understands this process well, allowing us to help busine…" at bounding box center [757, 162] width 752 height 27
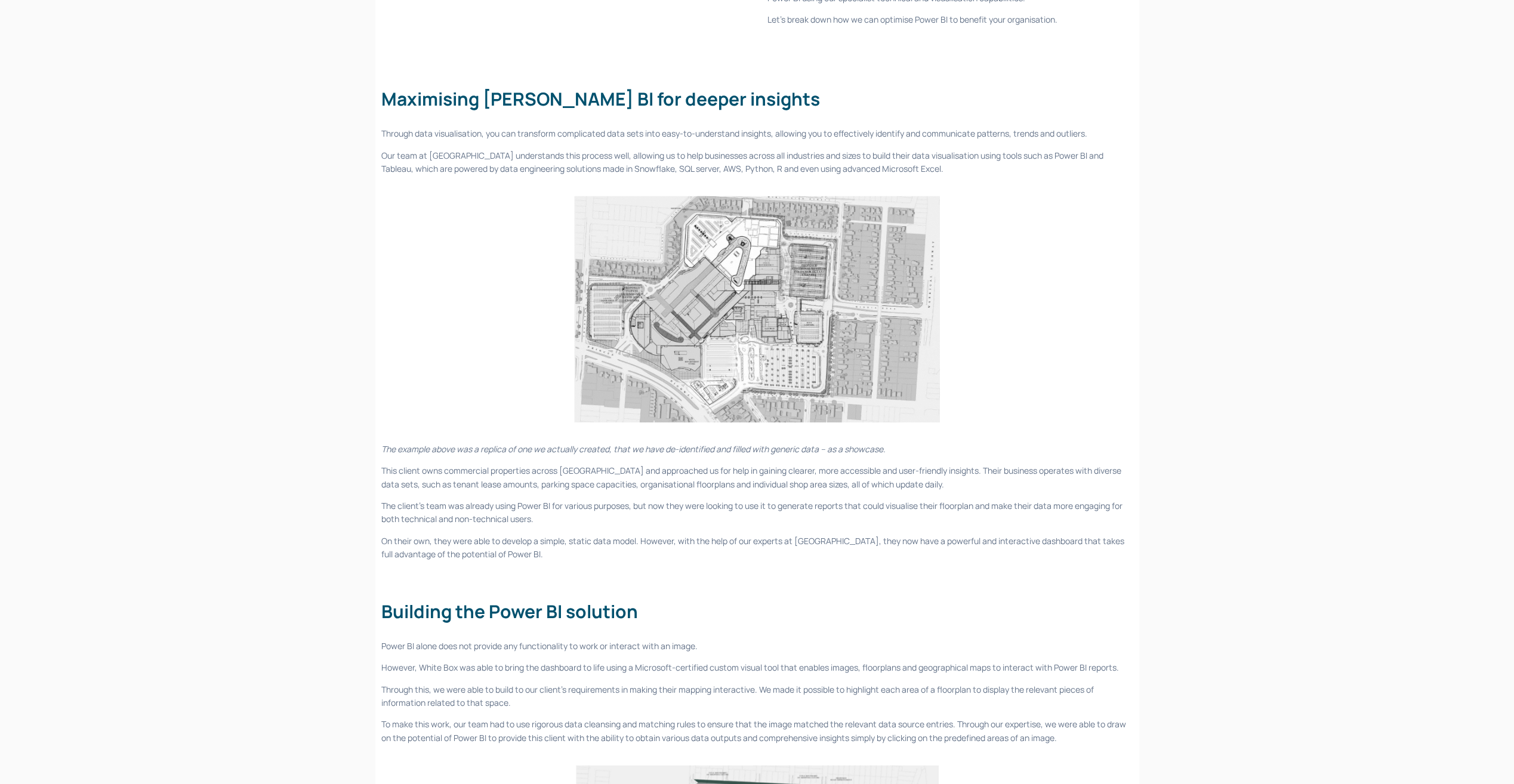
drag, startPoint x: 549, startPoint y: 501, endPoint x: 565, endPoint y: 531, distance: 34.0
click at [549, 501] on p "The client’s team was already using Power BI for various purposes, but now they…" at bounding box center [757, 512] width 752 height 27
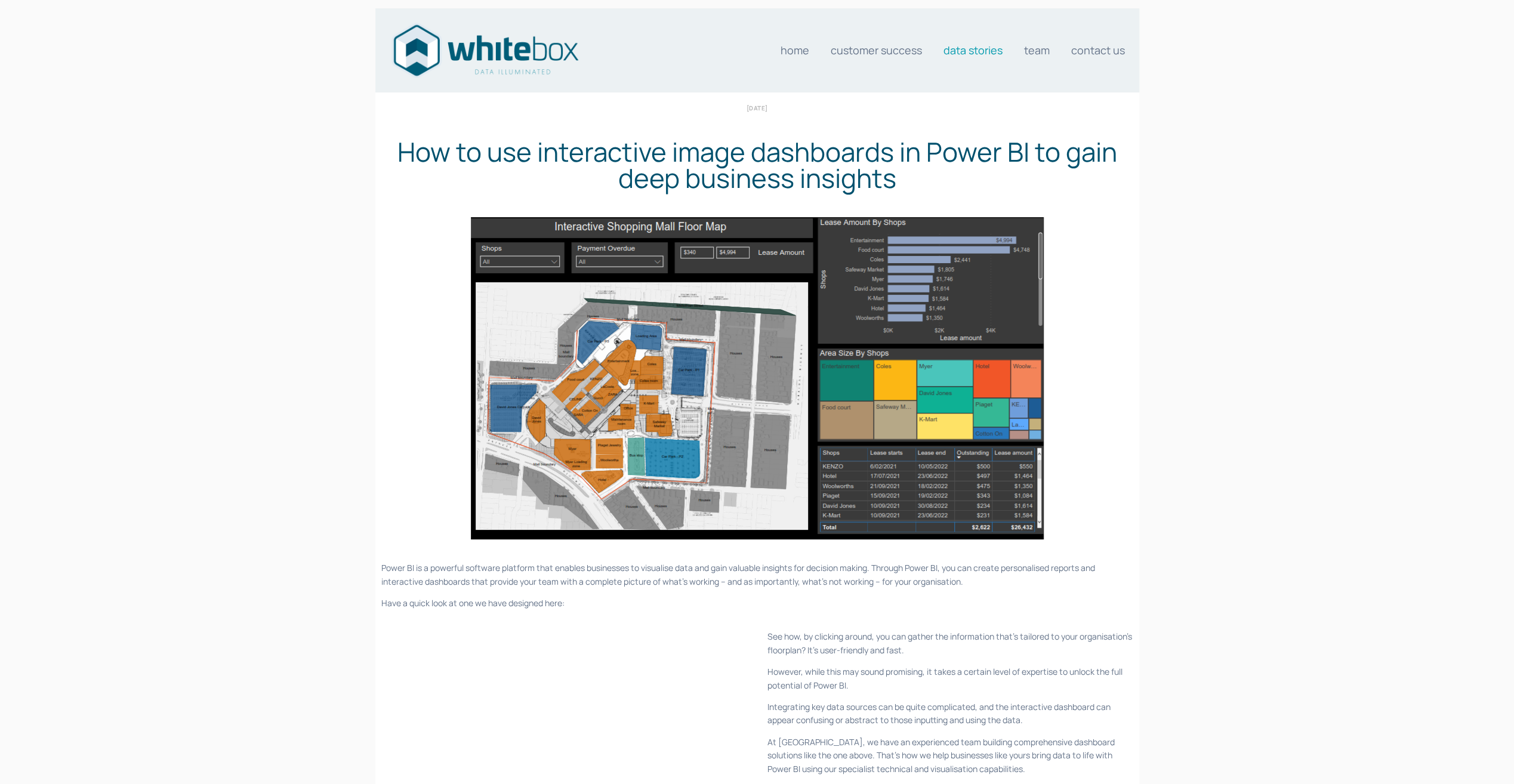
scroll to position [0, 0]
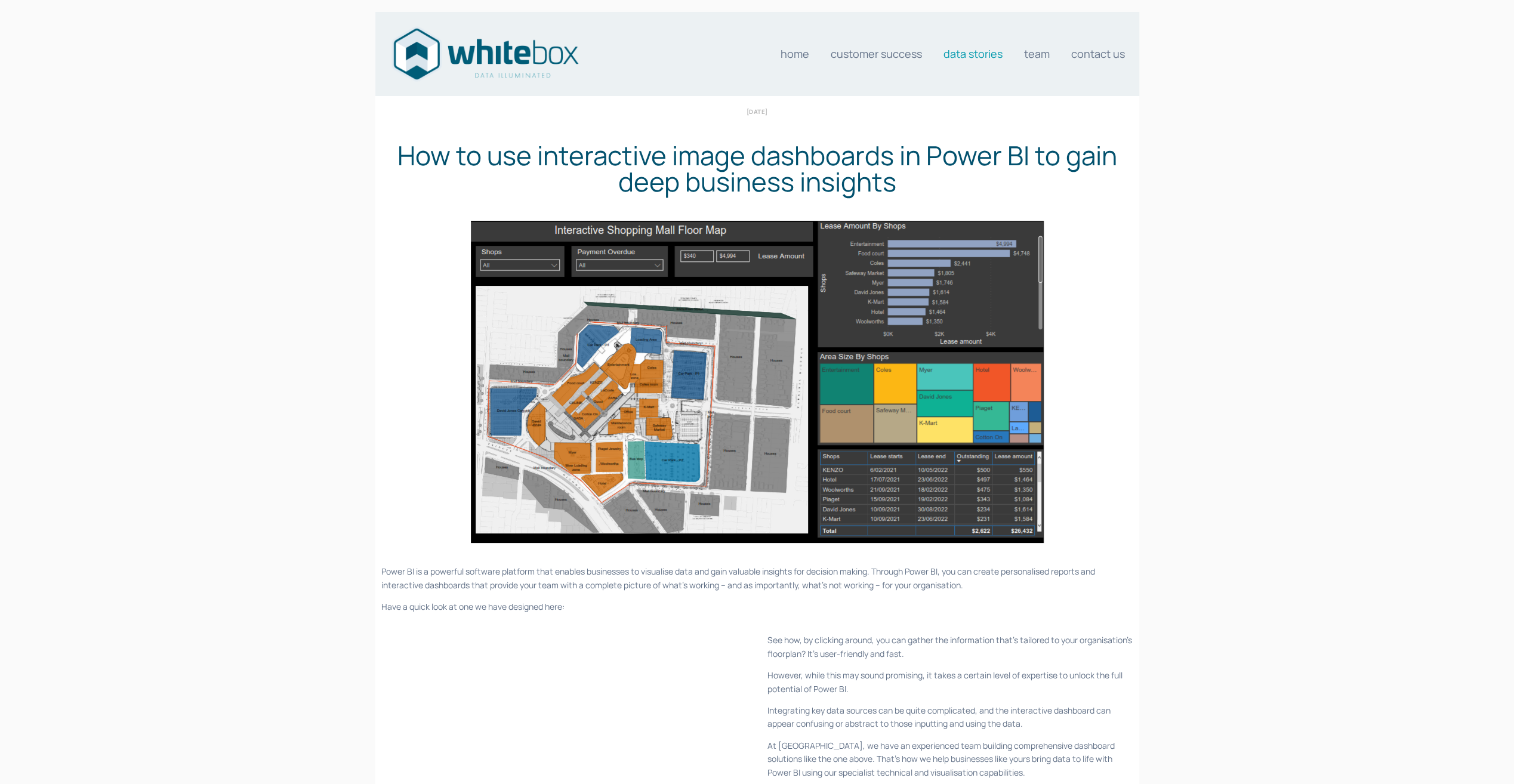
click at [985, 55] on link "Data stories" at bounding box center [973, 53] width 59 height 24
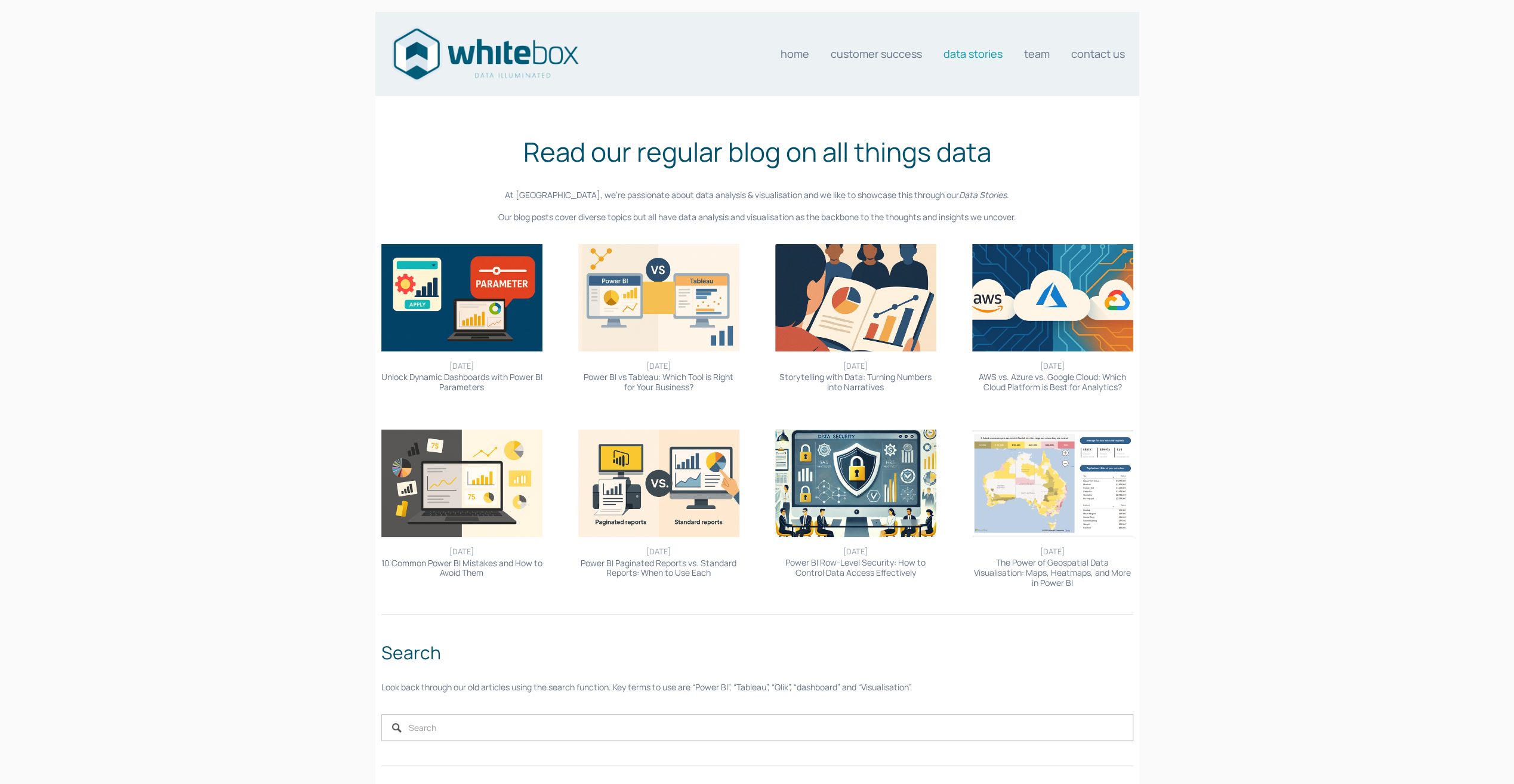
click at [1023, 510] on img at bounding box center [1052, 483] width 161 height 107
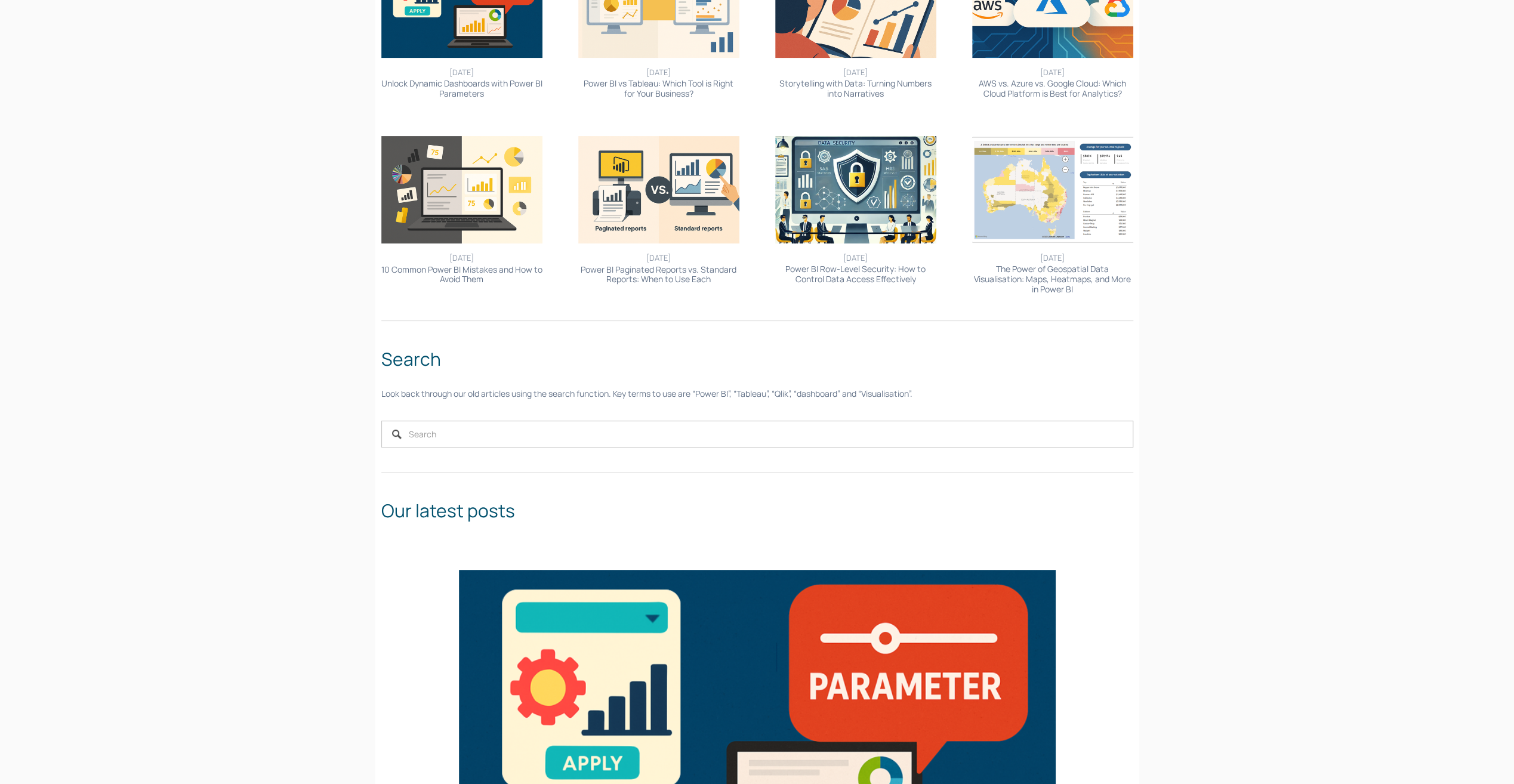
scroll to position [298, 0]
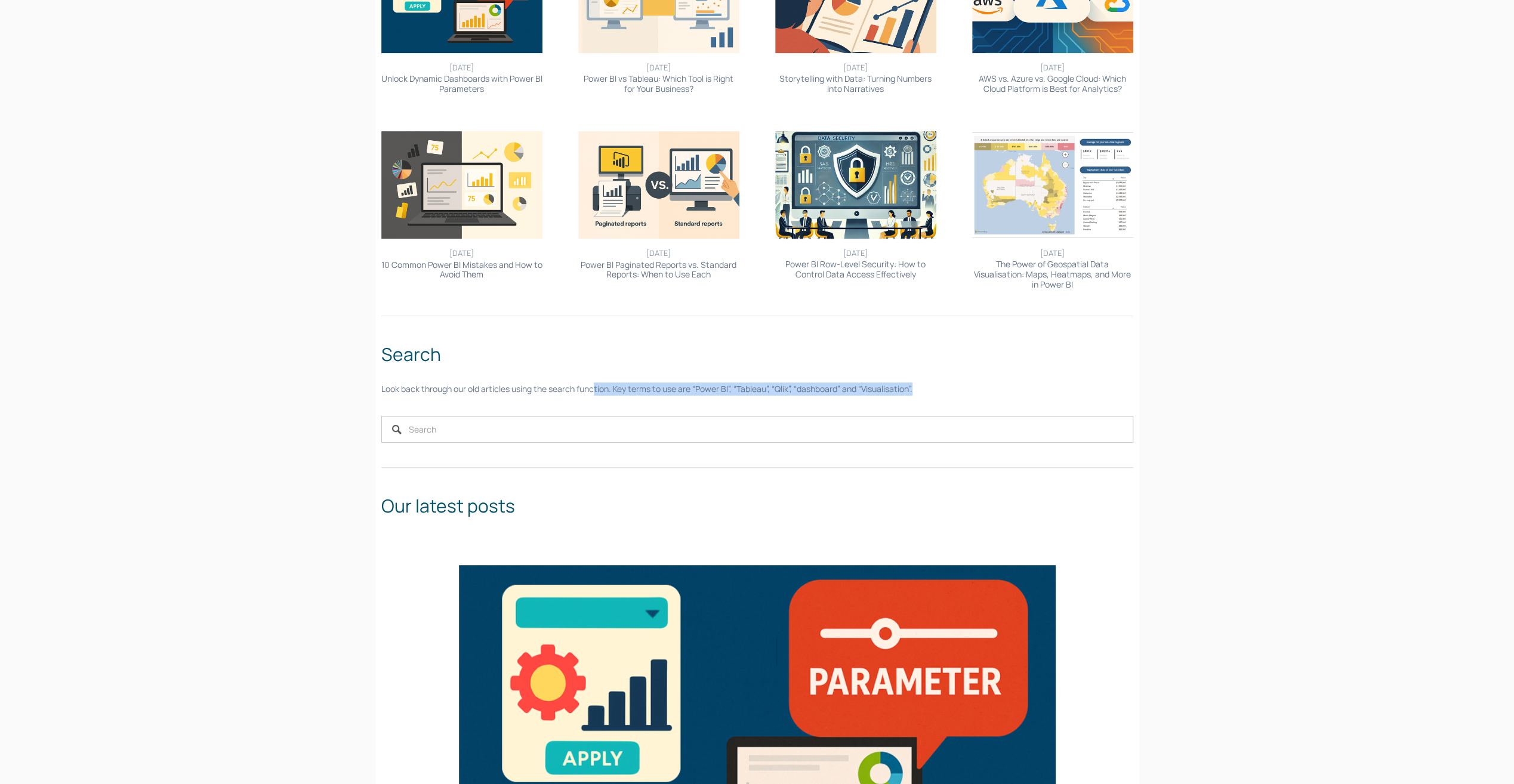
drag, startPoint x: 669, startPoint y: 374, endPoint x: 1042, endPoint y: 397, distance: 373.7
click at [1042, 397] on div "Search Look back through our old articles using the search function. Key terms …" at bounding box center [757, 368] width 772 height 75
drag, startPoint x: 1085, startPoint y: 499, endPoint x: 1093, endPoint y: 494, distance: 9.4
click at [1087, 499] on h2 "Our latest posts" at bounding box center [757, 505] width 752 height 27
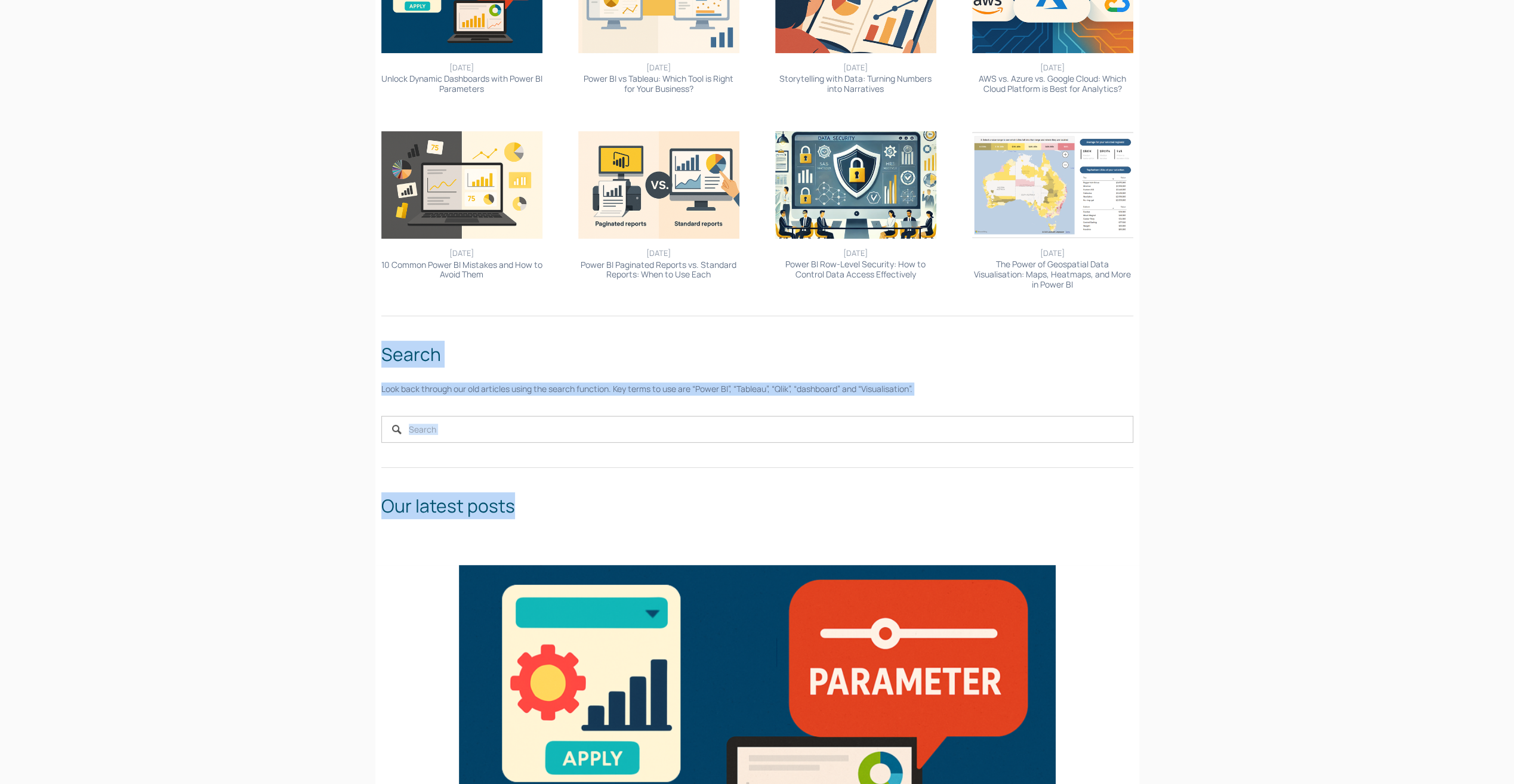
drag, startPoint x: 1104, startPoint y: 489, endPoint x: 412, endPoint y: 330, distance: 710.0
click at [412, 330] on div "Read our regular blog on all things data At White Box, we’re passionate about d…" at bounding box center [757, 181] width 772 height 696
click at [412, 330] on div at bounding box center [757, 315] width 772 height 29
click at [401, 329] on div at bounding box center [757, 315] width 772 height 29
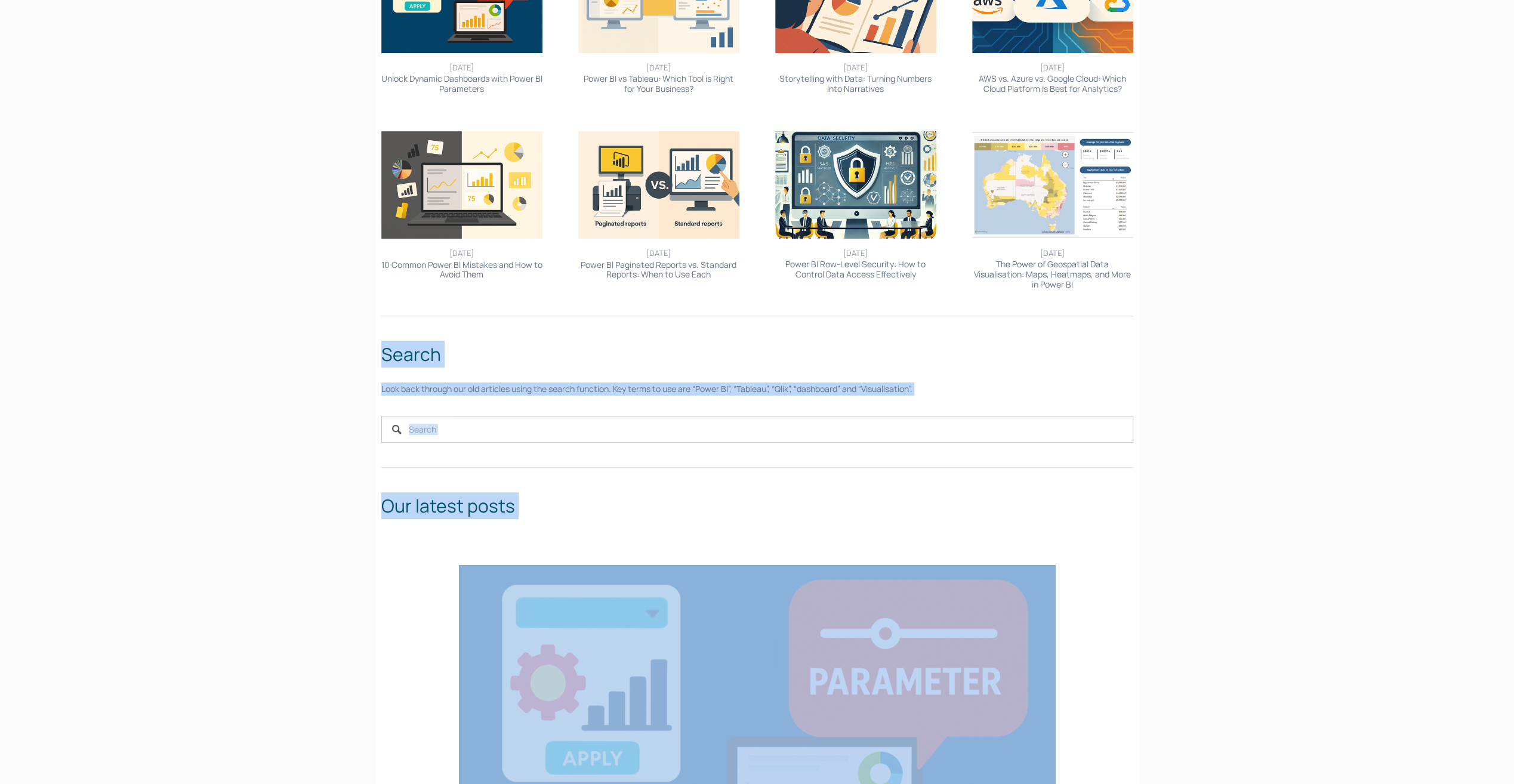
drag, startPoint x: 401, startPoint y: 329, endPoint x: 826, endPoint y: 543, distance: 475.8
click at [826, 543] on div "Read our regular blog on all things data At White Box, we’re passionate about d…" at bounding box center [757, 182] width 763 height 767
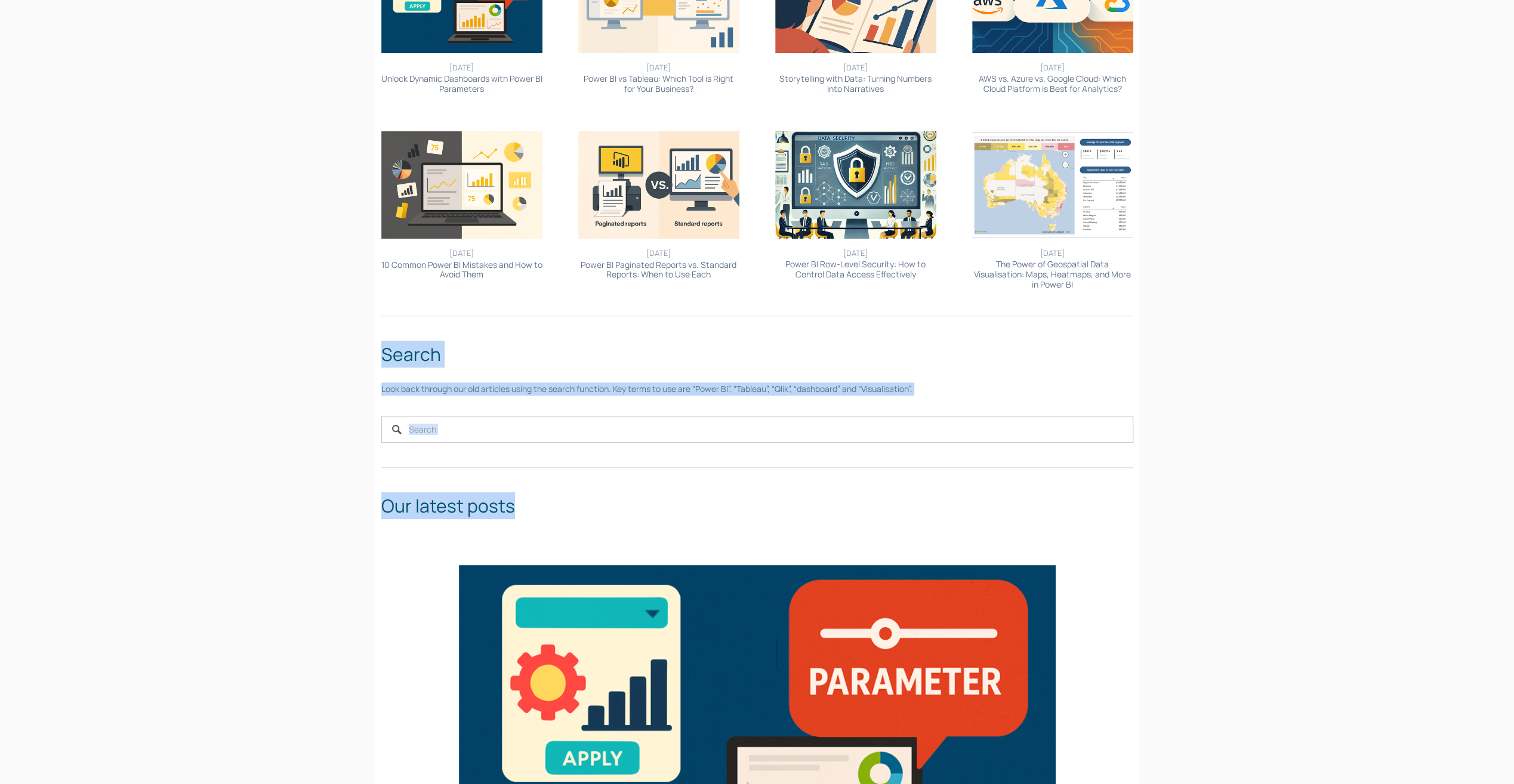
drag, startPoint x: 826, startPoint y: 543, endPoint x: 810, endPoint y: 520, distance: 28.0
click at [810, 520] on div "Our latest posts" at bounding box center [757, 506] width 772 height 47
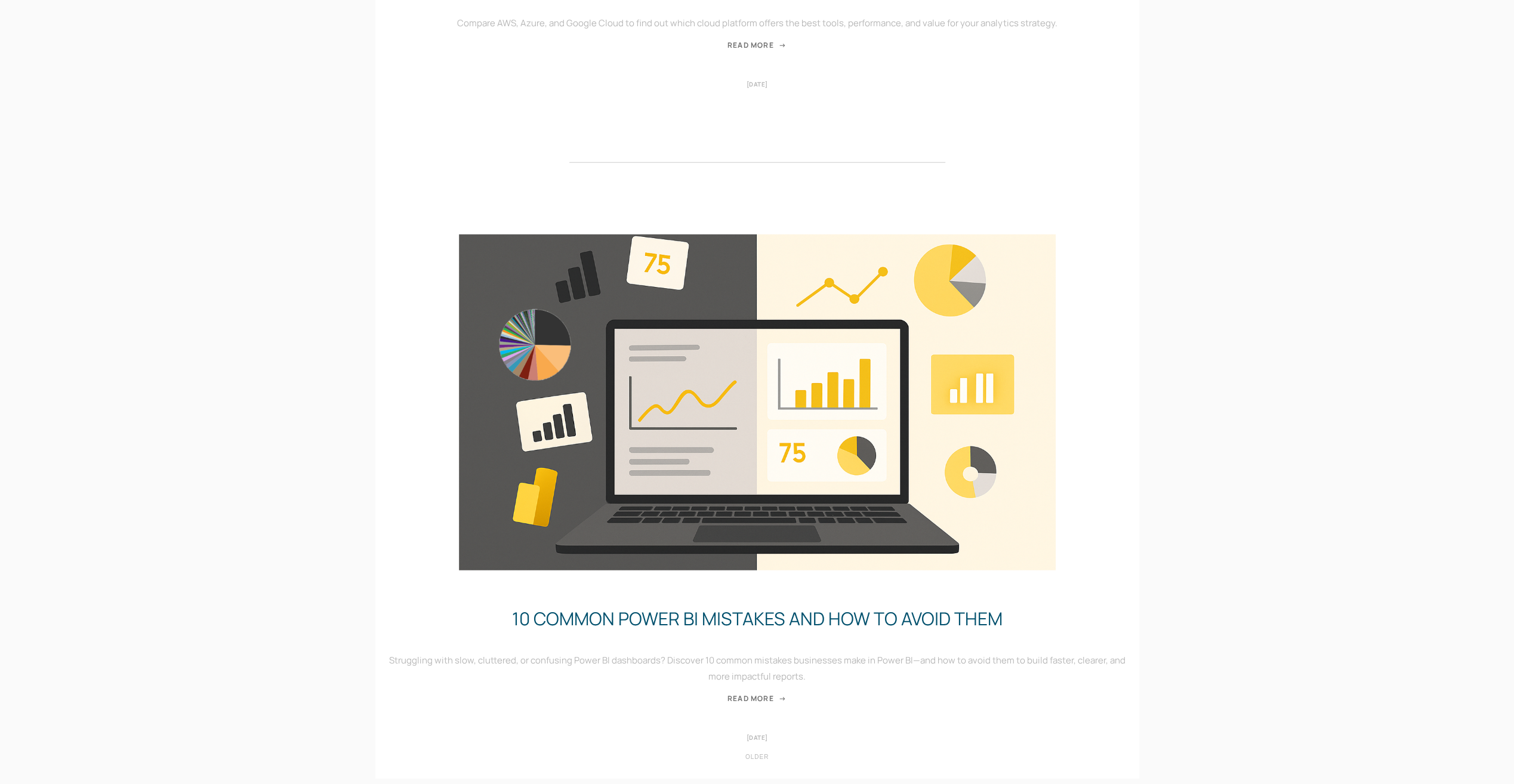
scroll to position [3280, 0]
